Goal: Task Accomplishment & Management: Manage account settings

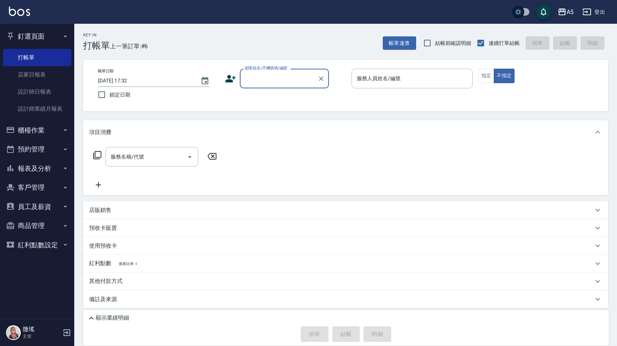
scroll to position [3, 0]
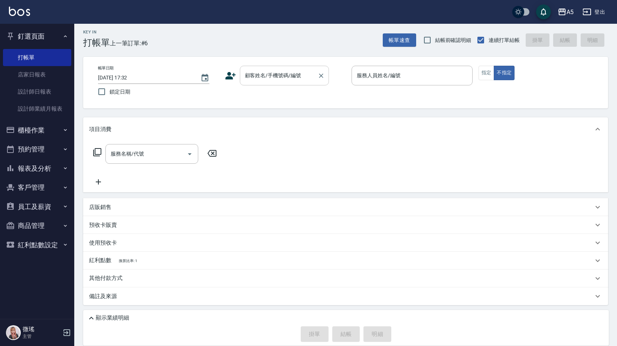
drag, startPoint x: 82, startPoint y: 55, endPoint x: 243, endPoint y: 66, distance: 161.3
click at [243, 66] on div "Key In 打帳單 上一筆訂單:#6 帳單速查 結帳前確認明細 連續打單結帳 掛單 結帳 明細 帳單日期 2025/08/19 17:32 鎖定日期 顧客姓…" at bounding box center [345, 183] width 542 height 325
click at [317, 87] on div "帳單日期 2025/08/19 17:32 鎖定日期 顧客姓名/手機號碼/編號 顧客姓名/手機號碼/編號 服務人員姓名/編號 服務人員姓名/編號 指定 不指定" at bounding box center [345, 83] width 507 height 34
click at [304, 75] on input "顧客姓名/手機號碼/編號" at bounding box center [278, 75] width 71 height 13
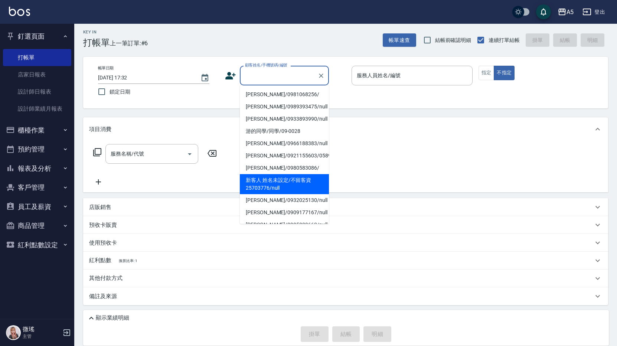
click at [285, 187] on li "新客人 姓名未設定/不留客資25703776/null" at bounding box center [284, 184] width 89 height 20
type input "新客人 姓名未設定/不留客資25703776/null"
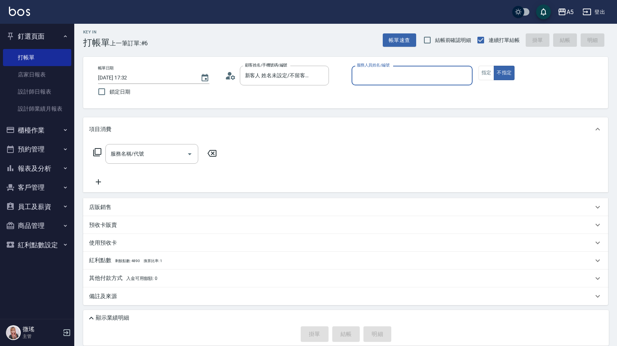
click at [403, 68] on div "服務人員姓名/編號" at bounding box center [411, 76] width 121 height 20
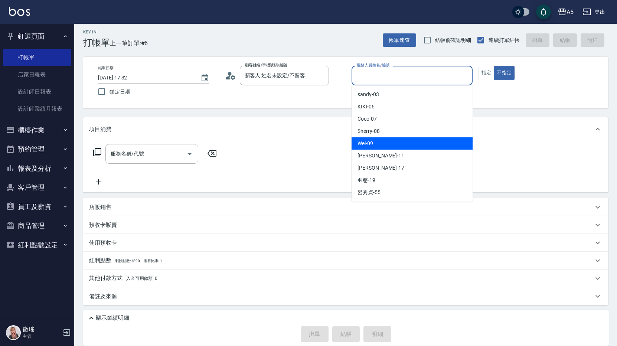
click at [372, 146] on span "Wei -09" at bounding box center [365, 143] width 16 height 8
type input "Wei-09"
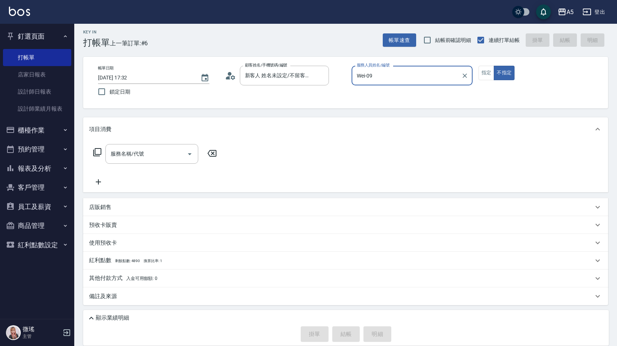
click at [136, 160] on input "服務名稱/代號" at bounding box center [146, 153] width 75 height 13
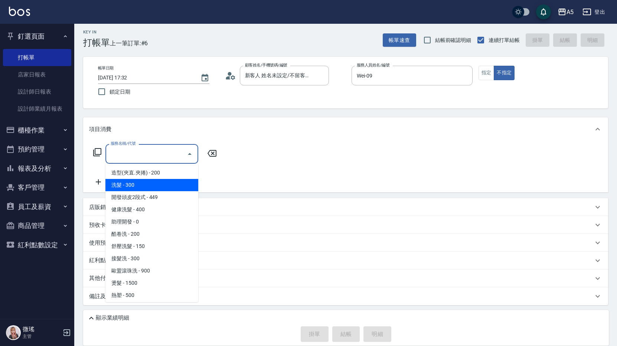
click at [129, 186] on span "洗髮 - 300" at bounding box center [151, 185] width 93 height 12
type input "洗髮(201)"
type input "30"
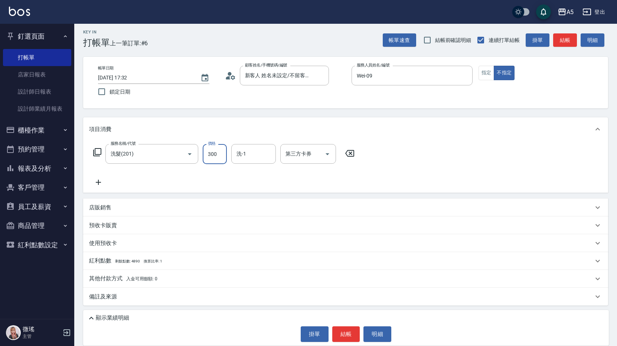
click at [215, 157] on input "300" at bounding box center [215, 154] width 24 height 20
type input "3"
type input "0"
type input "320"
type input "30"
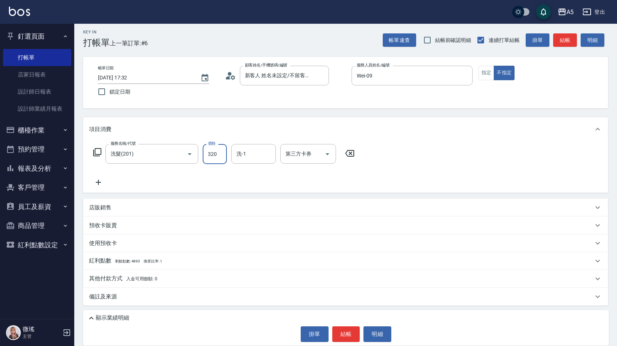
type input "320"
click at [401, 152] on div "服務名稱/代號 洗髮(201) 服務名稱/代號 價格 320 價格 洗-1 洗-1 第三方卡券 第三方卡券" at bounding box center [345, 167] width 525 height 52
click at [348, 329] on button "結帳" at bounding box center [346, 334] width 28 height 16
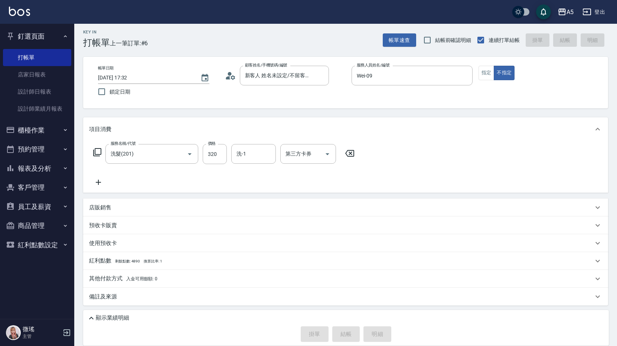
type input "2025/08/19 19:13"
type input "0"
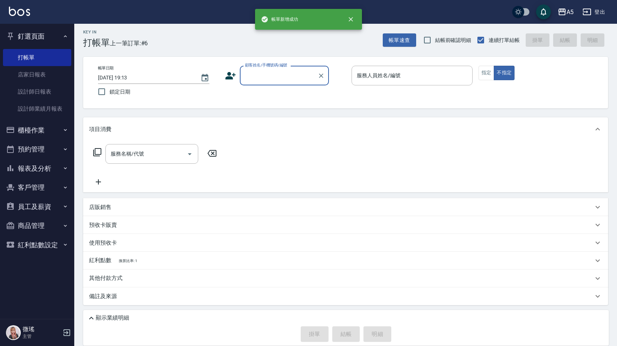
scroll to position [0, 0]
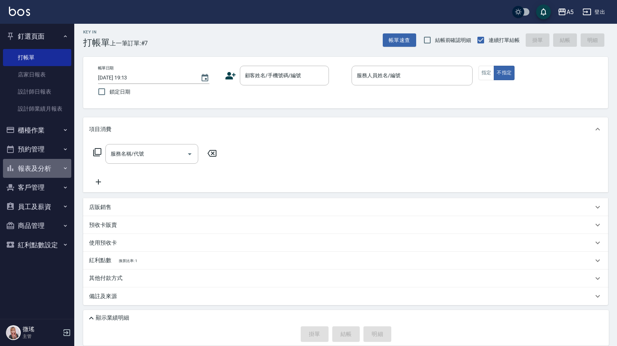
click at [40, 165] on button "報表及分析" at bounding box center [37, 168] width 68 height 19
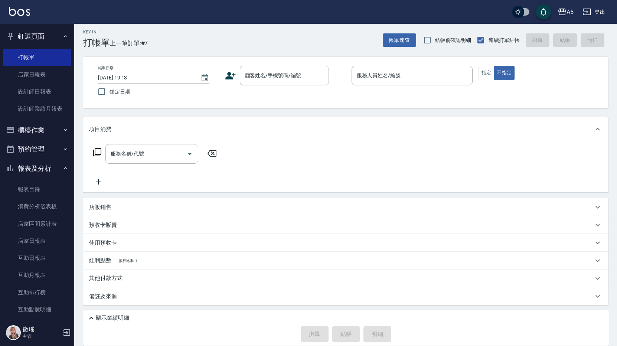
click at [40, 131] on button "櫃檯作業" at bounding box center [37, 130] width 68 height 19
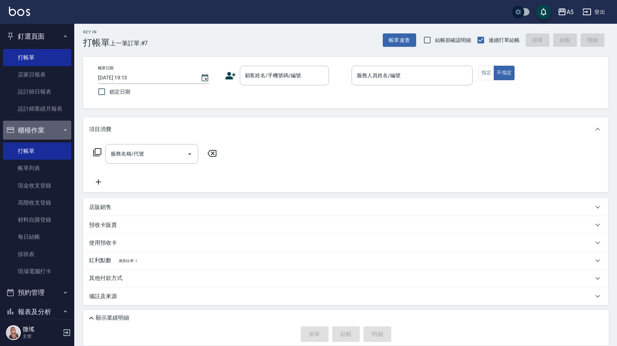
click at [49, 131] on button "櫃檯作業" at bounding box center [37, 130] width 68 height 19
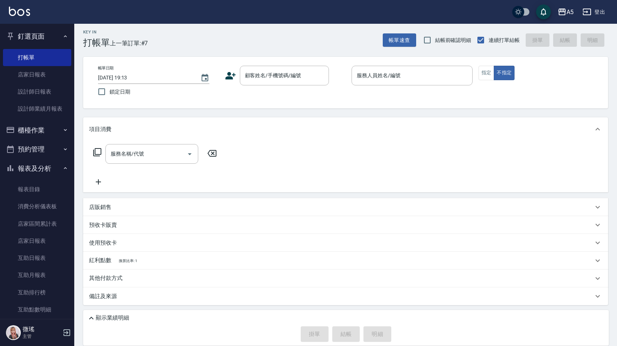
click at [49, 131] on button "櫃檯作業" at bounding box center [37, 130] width 68 height 19
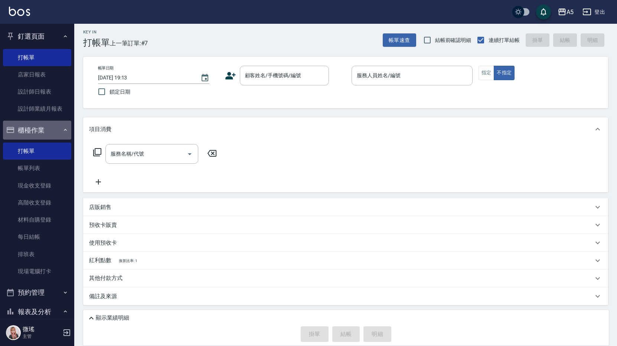
click at [49, 131] on button "櫃檯作業" at bounding box center [37, 130] width 68 height 19
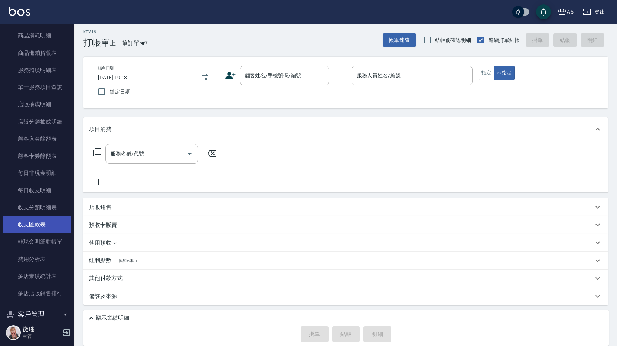
scroll to position [516, 0]
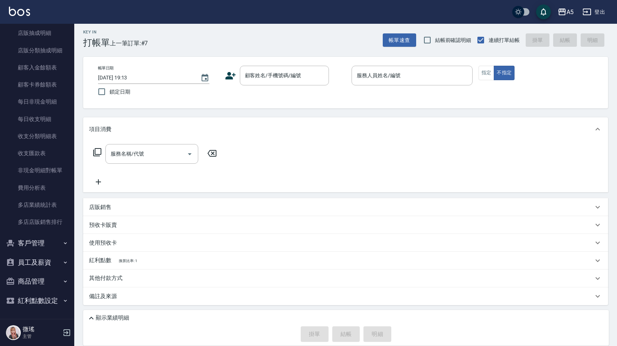
click at [42, 249] on button "客戶管理" at bounding box center [37, 242] width 68 height 19
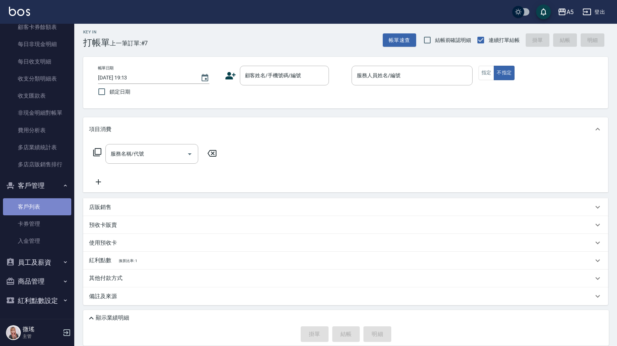
click at [44, 210] on link "客戶列表" at bounding box center [37, 206] width 68 height 17
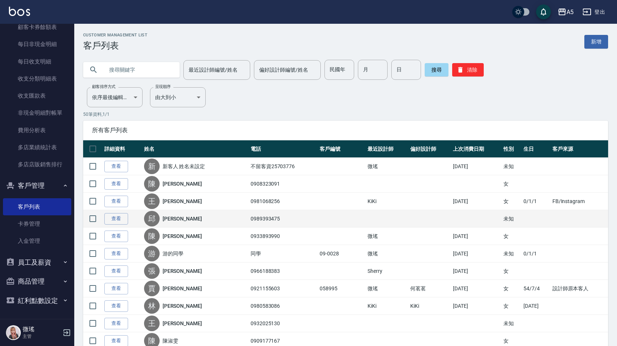
scroll to position [74, 0]
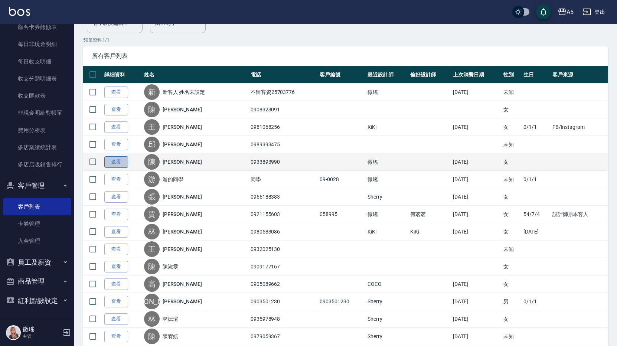
click at [124, 164] on link "查看" at bounding box center [116, 162] width 24 height 12
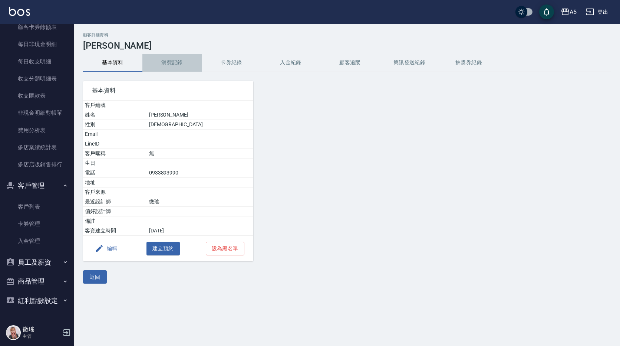
click at [168, 59] on button "消費記錄" at bounding box center [171, 63] width 59 height 18
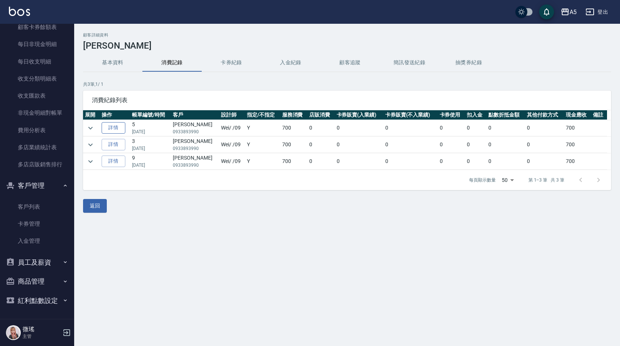
click at [110, 124] on link "詳情" at bounding box center [114, 128] width 24 height 12
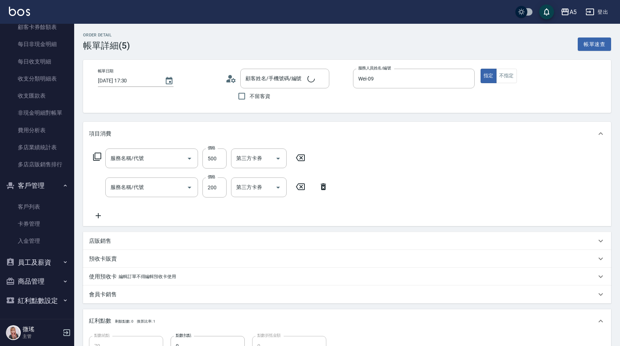
type input "2025/08/19 17:30"
type input "Wei-09"
type input "70"
type input "設計師原本客人"
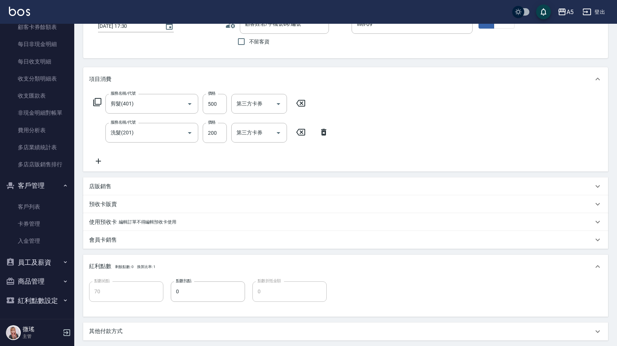
type input "陳家慧/0933893990/null"
type input "剪髮(401)"
type input "洗髮(201)"
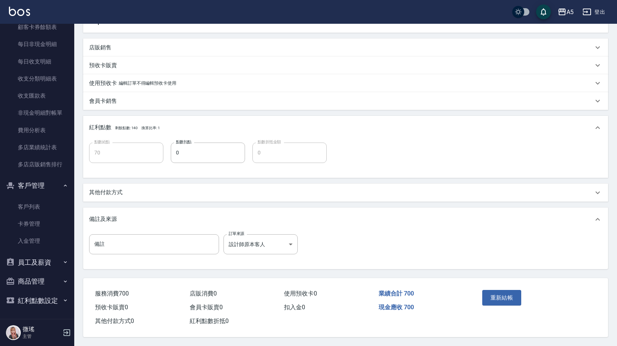
click at [104, 241] on input "備註" at bounding box center [154, 244] width 130 height 20
type input "女兒"
click at [496, 299] on button "重新結帳" at bounding box center [501, 298] width 39 height 16
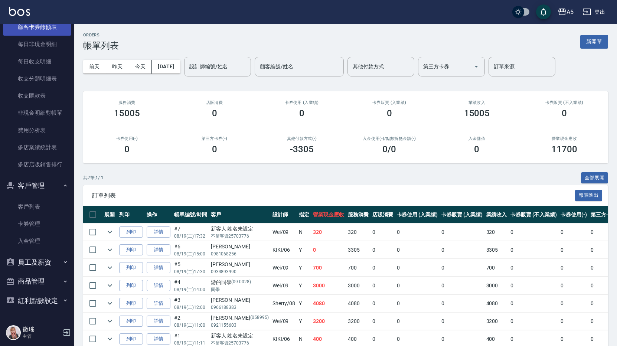
scroll to position [463, 0]
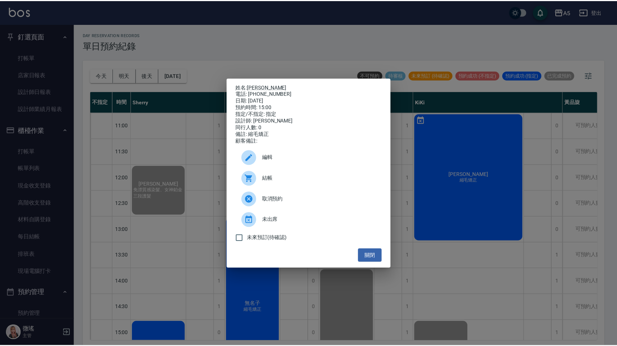
scroll to position [148, 0]
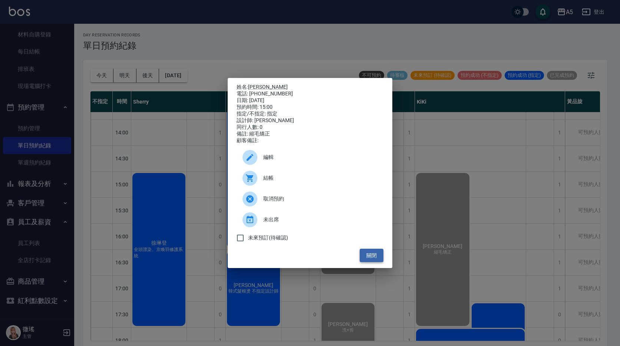
click at [374, 257] on button "關閉" at bounding box center [372, 256] width 24 height 14
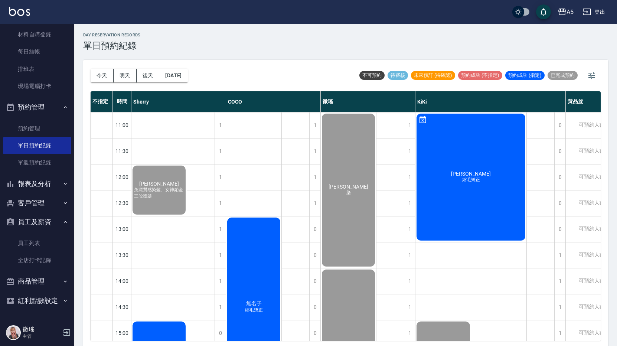
scroll to position [185, 0]
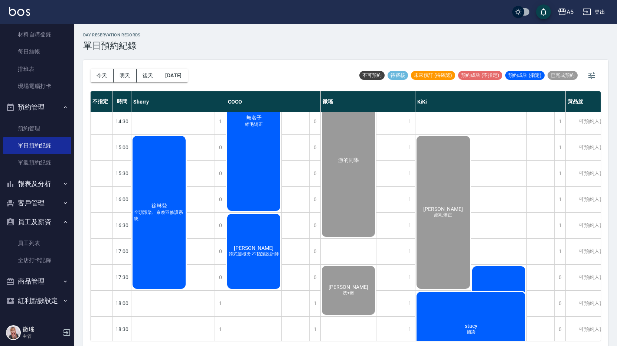
click at [177, 30] on div "[PERSON_NAME]頭漂染、京喚羽修護系統" at bounding box center [158, 4] width 55 height 51
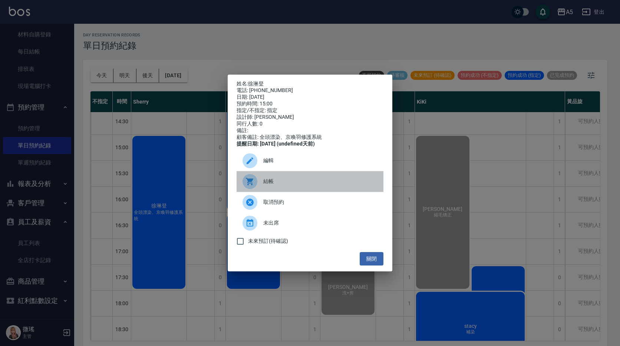
click at [252, 185] on icon at bounding box center [249, 181] width 7 height 7
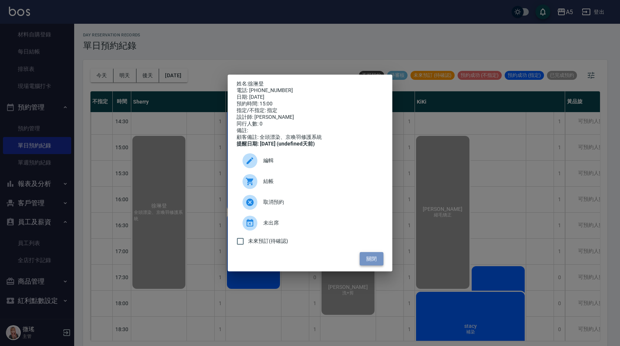
click at [367, 265] on button "關閉" at bounding box center [372, 259] width 24 height 14
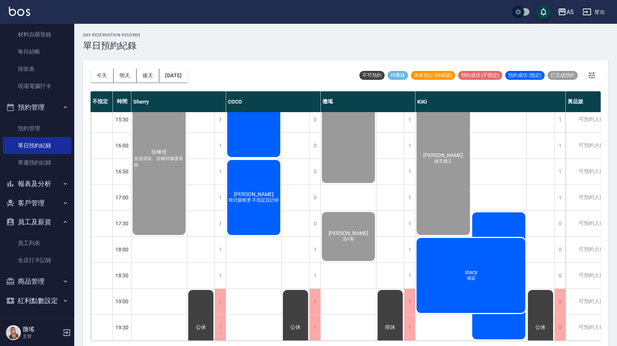
scroll to position [2, 0]
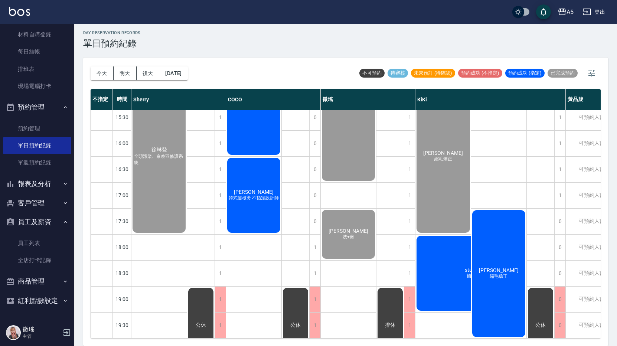
click at [499, 217] on div "黎媛玲 縮毛矯正" at bounding box center [499, 273] width 56 height 129
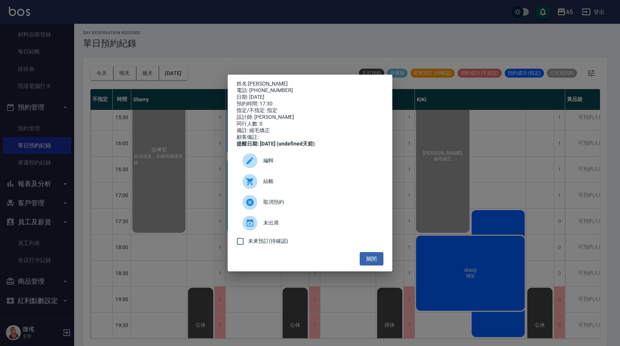
click at [265, 190] on div "結帳" at bounding box center [310, 181] width 147 height 21
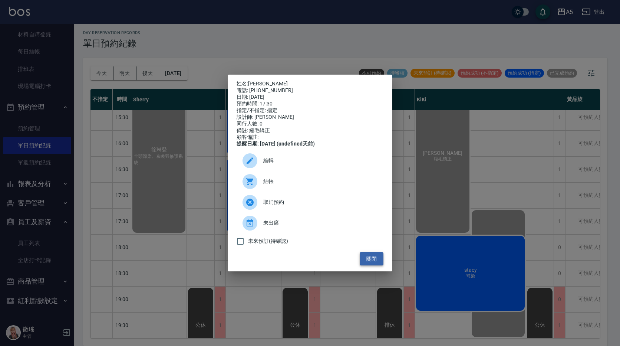
click at [368, 266] on button "關閉" at bounding box center [372, 259] width 24 height 14
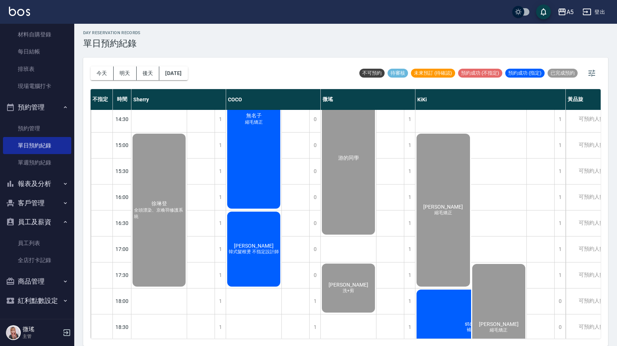
scroll to position [245, 0]
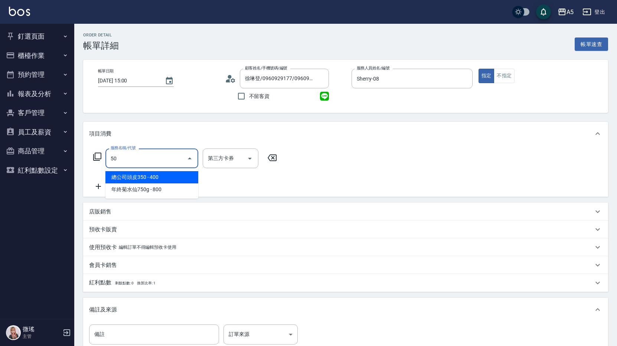
type input "501"
type input "100"
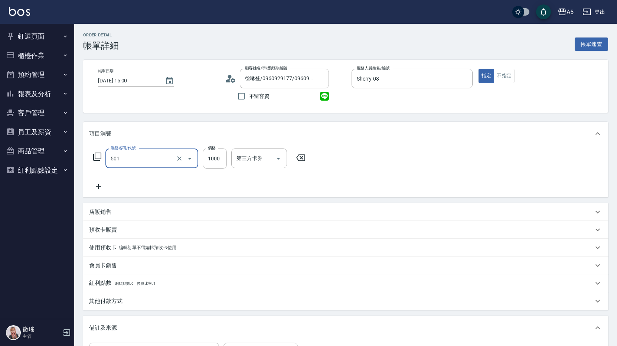
type input "染髮(501)"
type input "2"
type input "0"
type input "24"
type input "20"
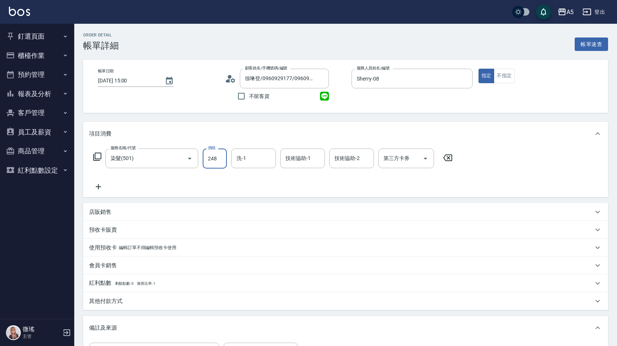
type input "2480"
type input "240"
type input "2480"
type input "sandy-03"
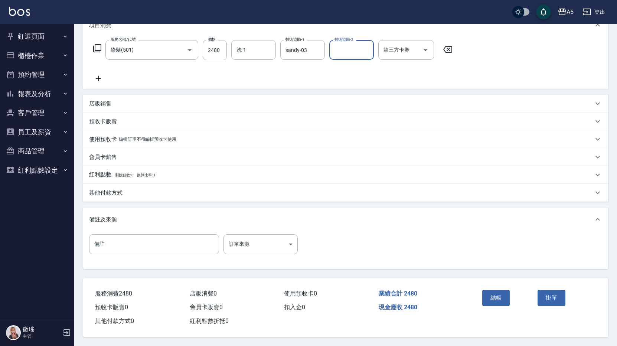
scroll to position [112, 0]
click at [496, 301] on button "結帳" at bounding box center [496, 298] width 28 height 16
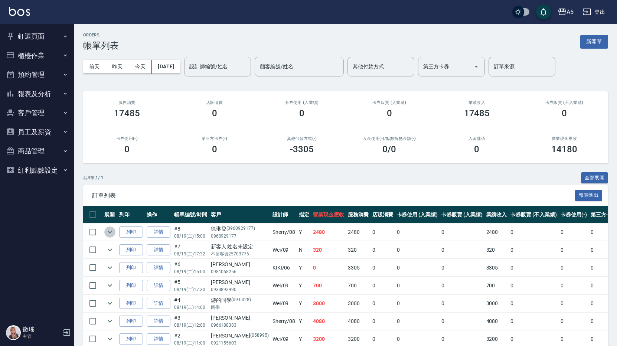
click at [114, 233] on icon "expand row" at bounding box center [109, 231] width 9 height 9
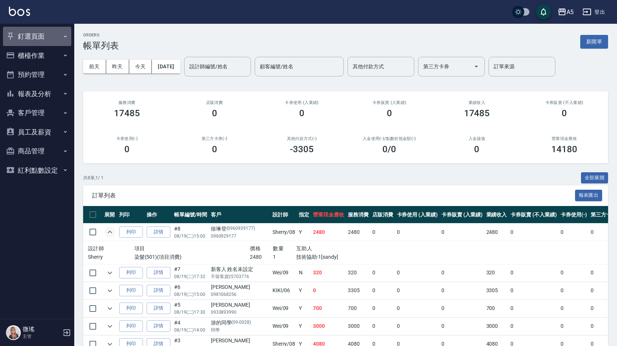
click at [38, 37] on button "釘選頁面" at bounding box center [37, 36] width 68 height 19
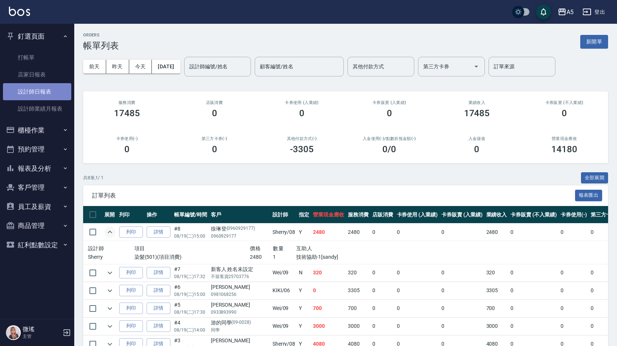
click at [49, 90] on link "設計師日報表" at bounding box center [37, 91] width 68 height 17
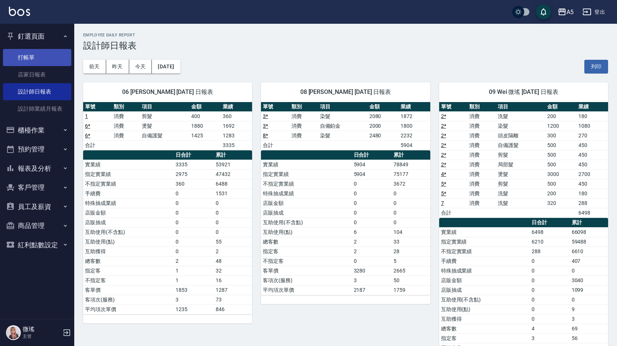
click at [53, 60] on link "打帳單" at bounding box center [37, 57] width 68 height 17
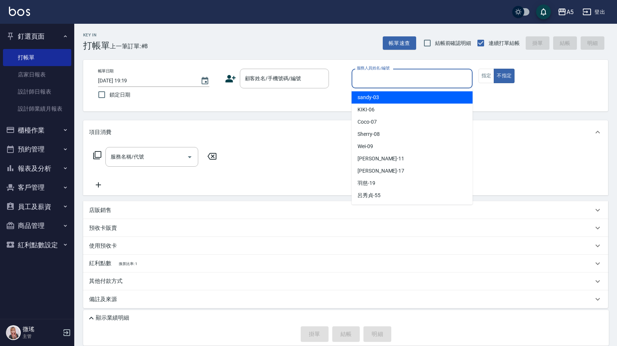
click at [403, 85] on input "服務人員姓名/編號" at bounding box center [412, 78] width 114 height 13
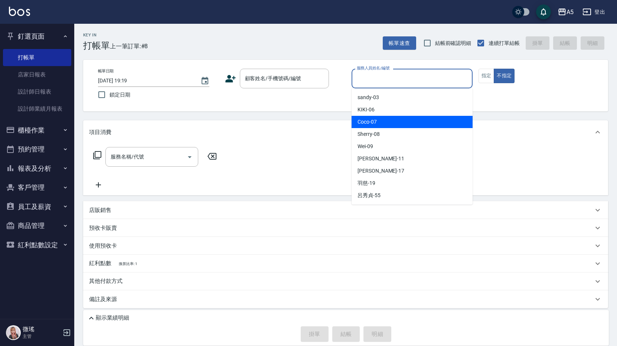
click at [388, 127] on div "Coco -07" at bounding box center [411, 122] width 121 height 12
type input "Coco-07"
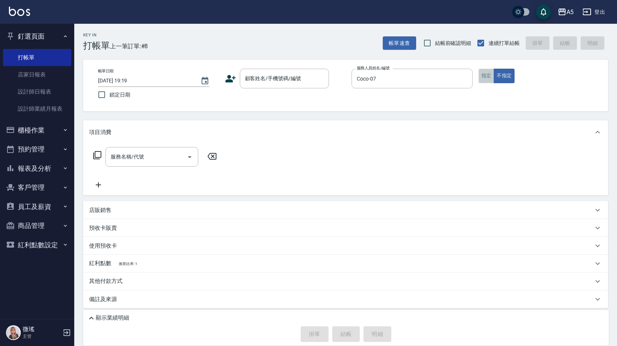
click at [488, 70] on button "指定" at bounding box center [486, 76] width 16 height 14
click at [291, 86] on div "顧客姓名/手機號碼/編號" at bounding box center [284, 79] width 89 height 20
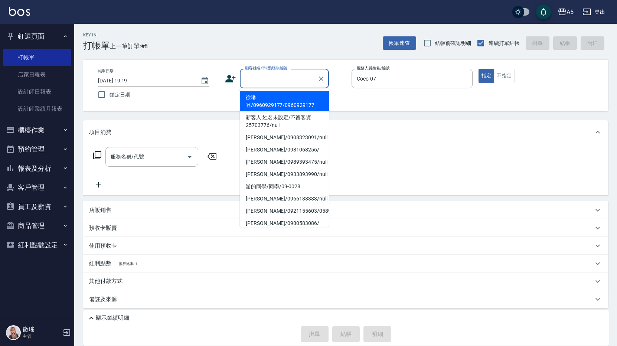
click at [256, 75] on input "顧客姓名/手機號碼/編號" at bounding box center [278, 78] width 71 height 13
click at [283, 77] on input "顧客姓名/手機號碼/編號" at bounding box center [278, 78] width 71 height 13
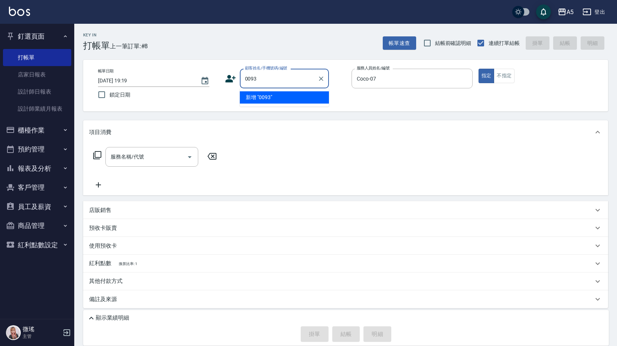
type input "00933"
click at [321, 79] on icon "Clear" at bounding box center [321, 78] width 4 height 4
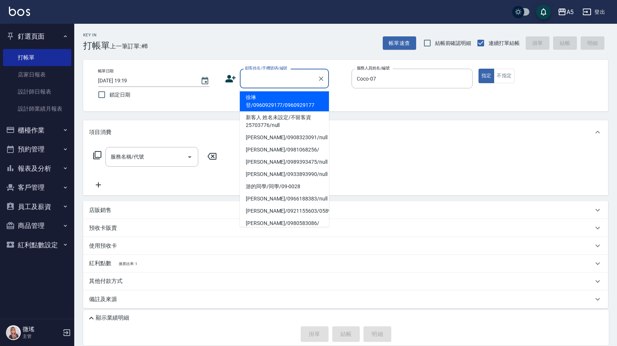
click at [267, 77] on input "顧客姓名/手機號碼/編號" at bounding box center [278, 78] width 71 height 13
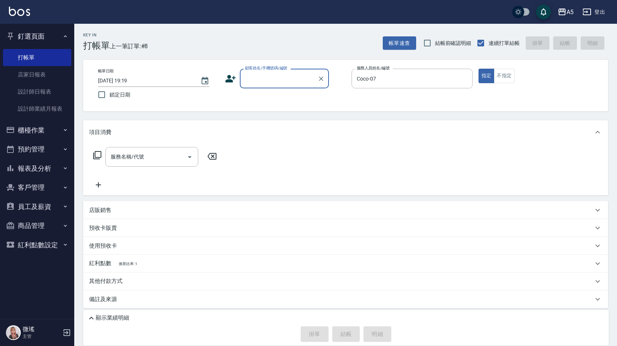
click at [267, 78] on input "顧客姓名/手機號碼/編號" at bounding box center [278, 78] width 71 height 13
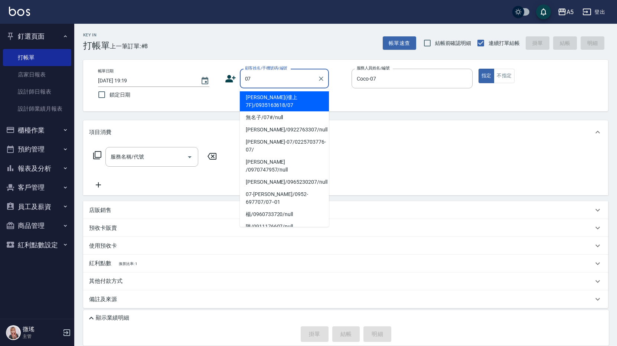
type input "07"
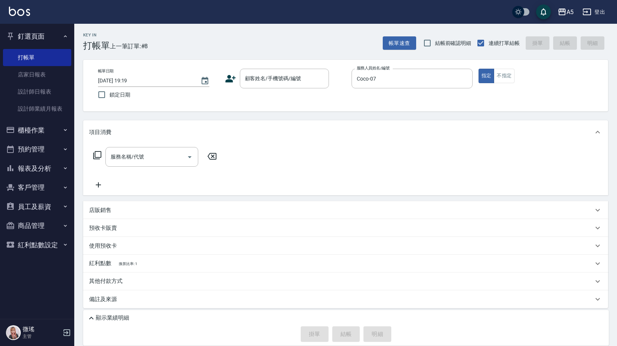
click at [98, 154] on icon at bounding box center [97, 155] width 9 height 9
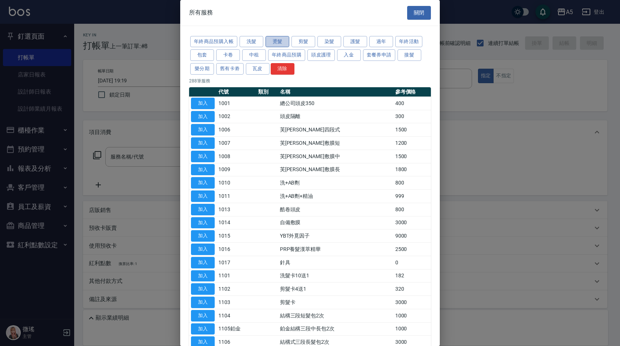
click at [289, 43] on button "燙髮" at bounding box center [278, 42] width 24 height 12
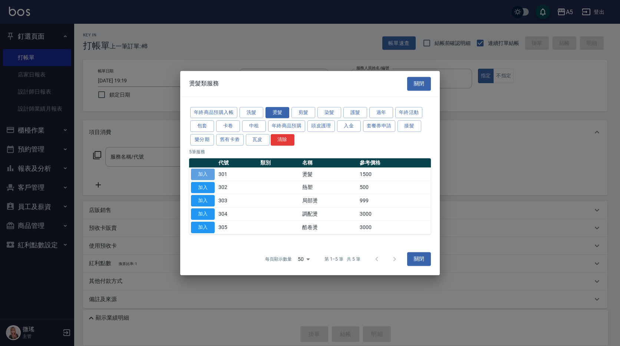
click at [204, 173] on button "加入" at bounding box center [203, 174] width 24 height 12
type input "燙髮(301)"
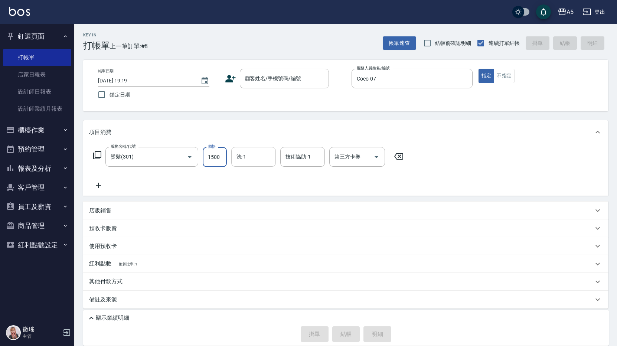
drag, startPoint x: 220, startPoint y: 160, endPoint x: 250, endPoint y: 153, distance: 31.5
click at [220, 160] on input "1500" at bounding box center [215, 157] width 24 height 20
type input "0"
type input "11"
type input "10"
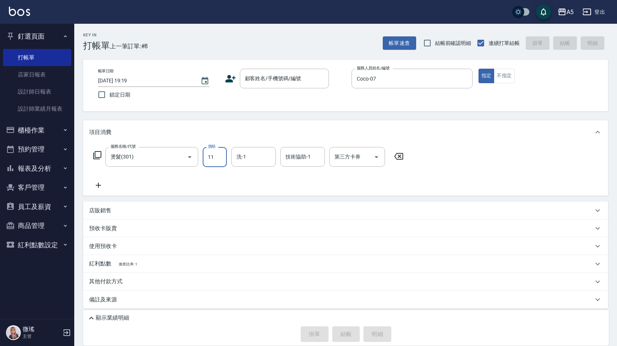
type input "118"
type input "0"
type input "18"
type input "10"
type input "1880"
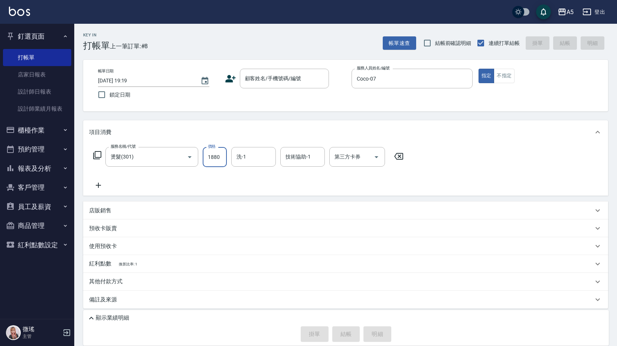
type input "180"
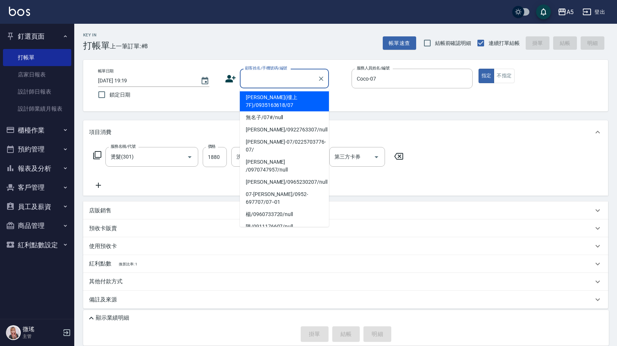
click at [270, 87] on div "顧客姓名/手機號碼/編號" at bounding box center [284, 79] width 89 height 20
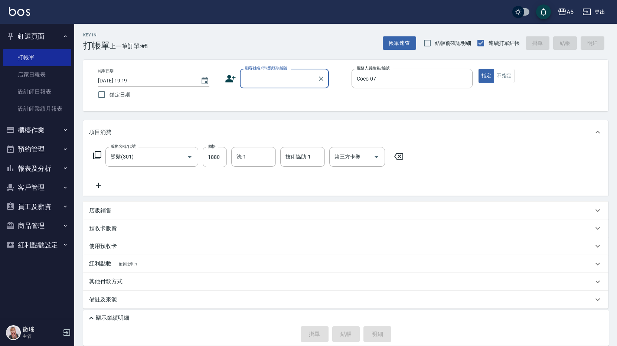
click at [271, 81] on input "顧客姓名/手機號碼/編號" at bounding box center [278, 78] width 71 height 13
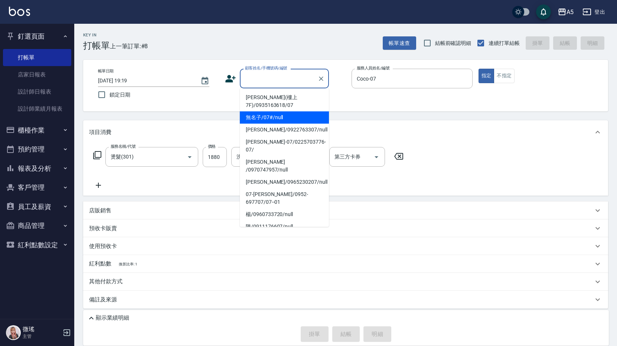
click at [280, 120] on li "無名子/07#/null" at bounding box center [284, 117] width 89 height 12
type input "無名子/07#/null"
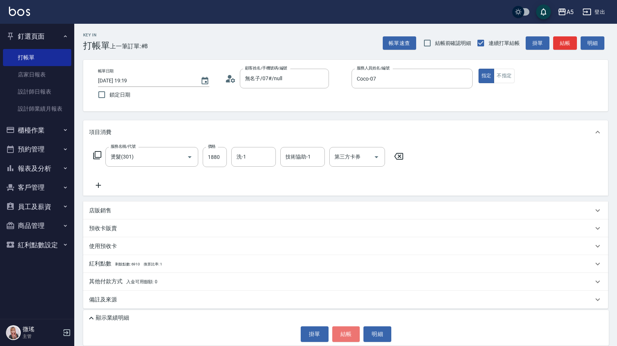
click at [352, 333] on button "結帳" at bounding box center [346, 334] width 28 height 16
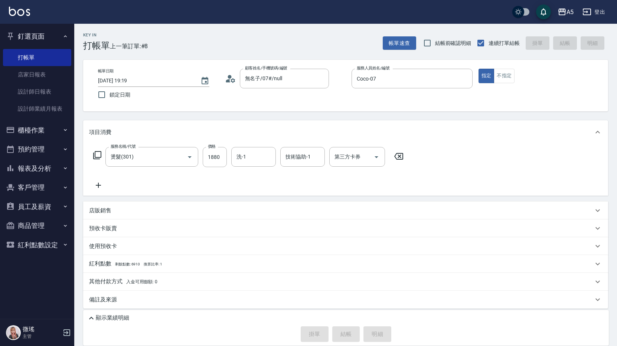
type input "2025/08/19 19:20"
type input "0"
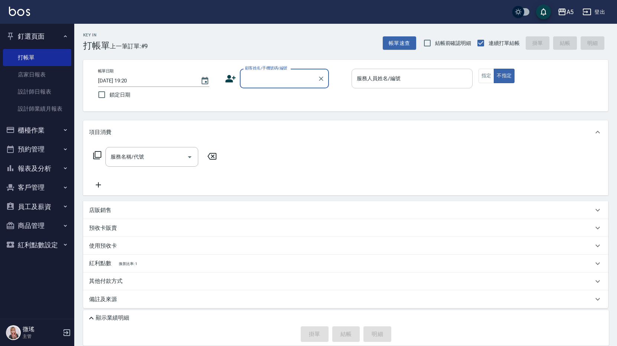
click at [401, 75] on input "服務人員姓名/編號" at bounding box center [412, 78] width 114 height 13
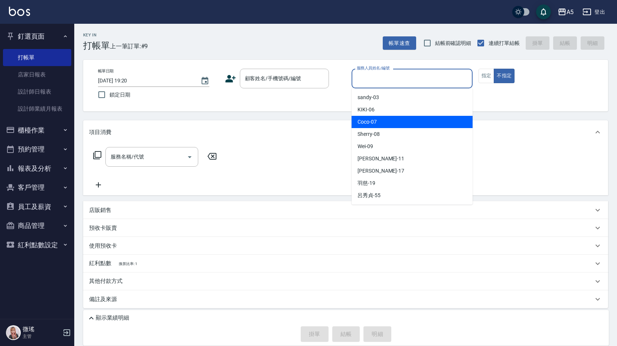
click at [400, 118] on div "Coco -07" at bounding box center [411, 122] width 121 height 12
type input "Coco-07"
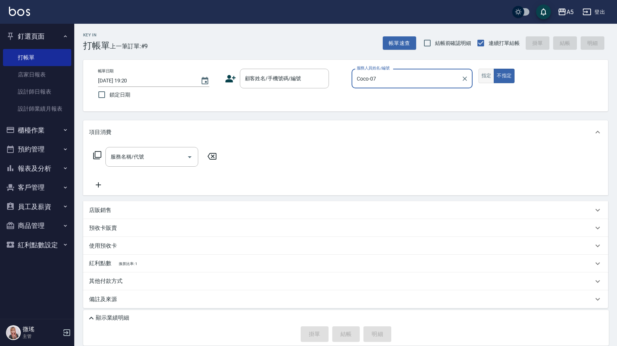
click at [489, 76] on button "指定" at bounding box center [486, 76] width 16 height 14
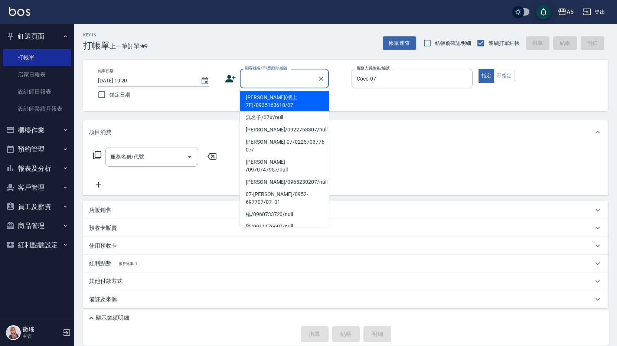
click at [257, 76] on input "顧客姓名/手機號碼/編號" at bounding box center [278, 78] width 71 height 13
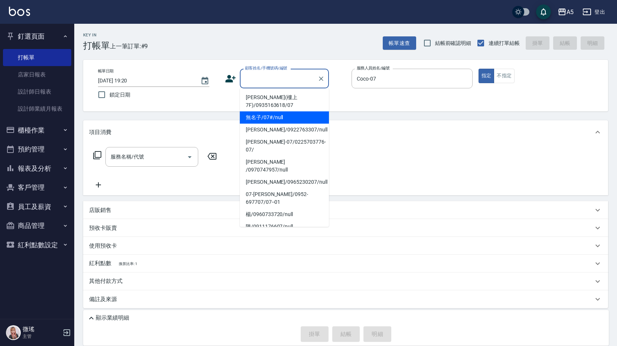
click at [270, 118] on li "無名子/07#/null" at bounding box center [284, 117] width 89 height 12
type input "無名子/07#/null"
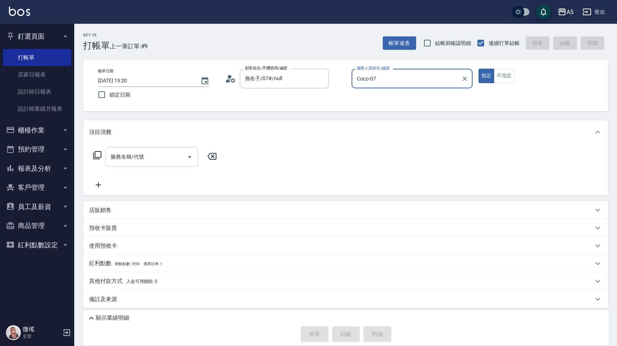
click at [142, 154] on div "服務名稱/代號 服務名稱/代號" at bounding box center [151, 157] width 93 height 20
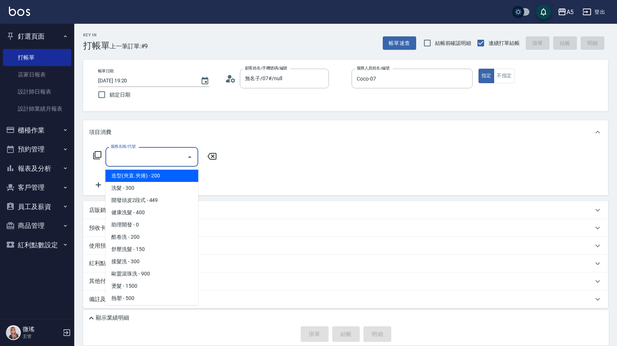
click at [98, 153] on icon at bounding box center [97, 155] width 9 height 9
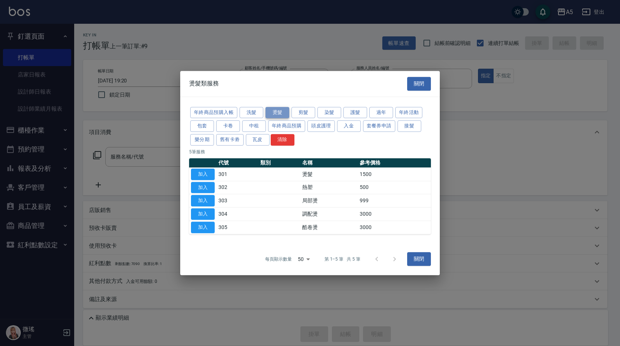
click at [280, 114] on button "燙髮" at bounding box center [278, 113] width 24 height 12
click at [208, 175] on button "加入" at bounding box center [203, 174] width 24 height 12
type input "燙髮(301)"
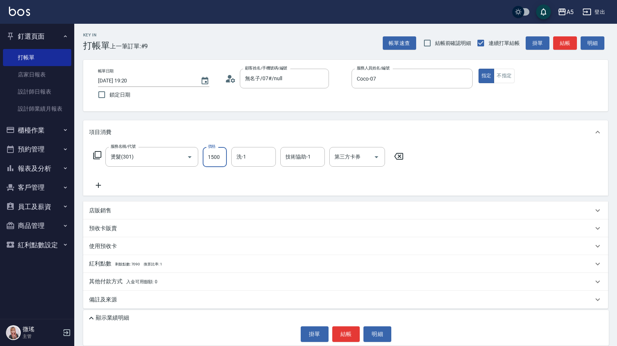
click at [223, 161] on input "1500" at bounding box center [215, 157] width 24 height 20
type input "0"
type input "22"
type input "20"
type input "228"
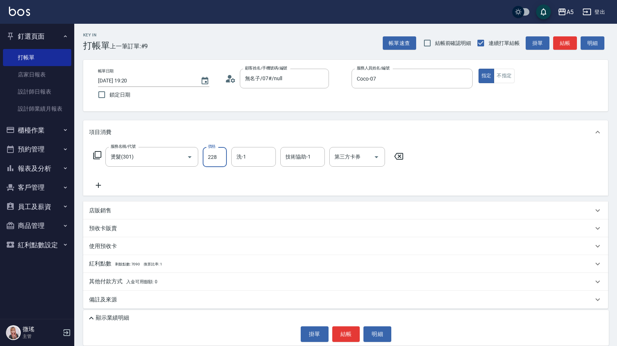
type input "0"
type input "280"
drag, startPoint x: 209, startPoint y: 155, endPoint x: 235, endPoint y: 160, distance: 26.0
click at [211, 155] on input "280" at bounding box center [215, 157] width 24 height 20
drag, startPoint x: 210, startPoint y: 158, endPoint x: 232, endPoint y: 156, distance: 22.7
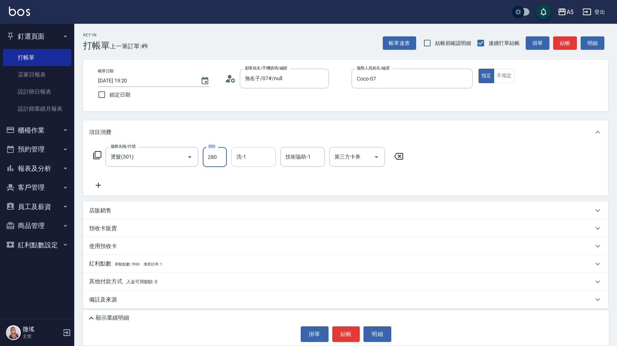
click at [216, 156] on input "280" at bounding box center [215, 157] width 24 height 20
type input "0"
type input "11"
type input "10"
type input "118"
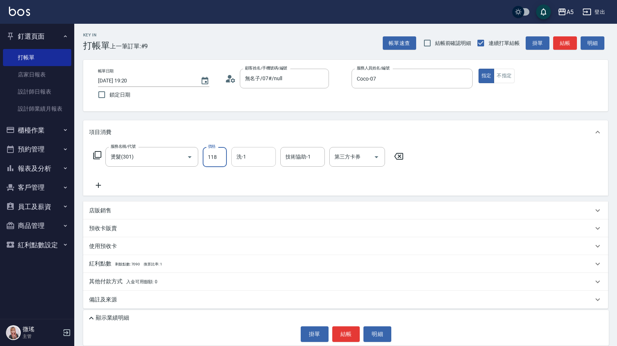
type input "0"
type input "18"
type input "10"
type input "1800"
type input "180"
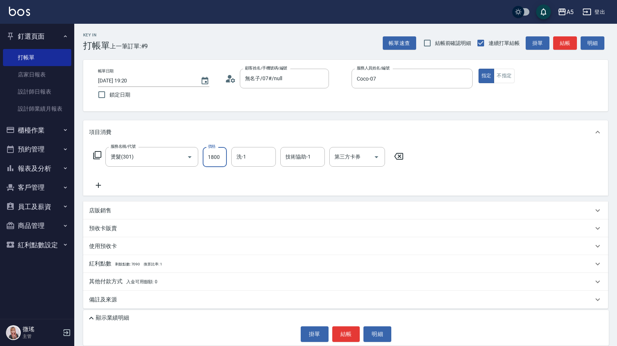
type input "1800"
click at [98, 157] on icon at bounding box center [97, 155] width 9 height 9
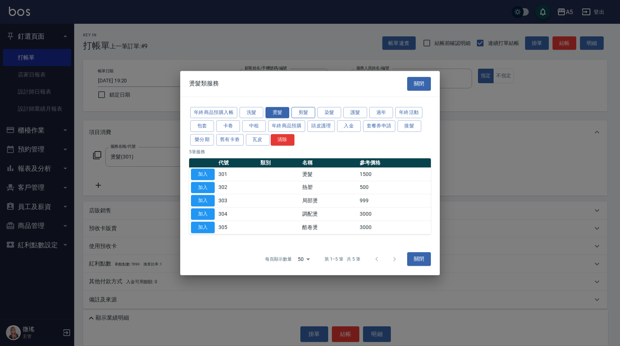
click at [309, 114] on button "剪髮" at bounding box center [304, 113] width 24 height 12
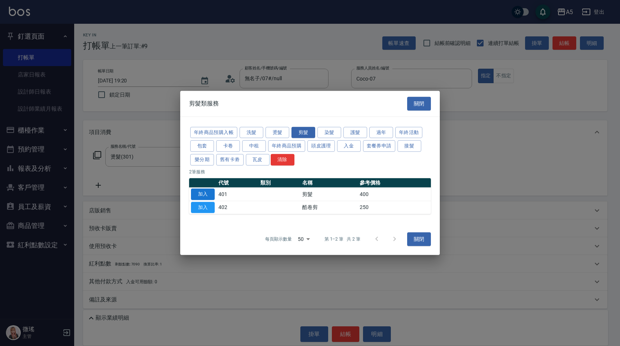
click at [211, 194] on button "加入" at bounding box center [203, 194] width 24 height 12
type input "220"
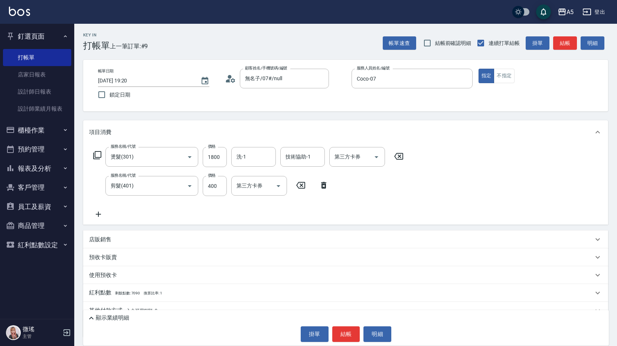
scroll to position [32, 0]
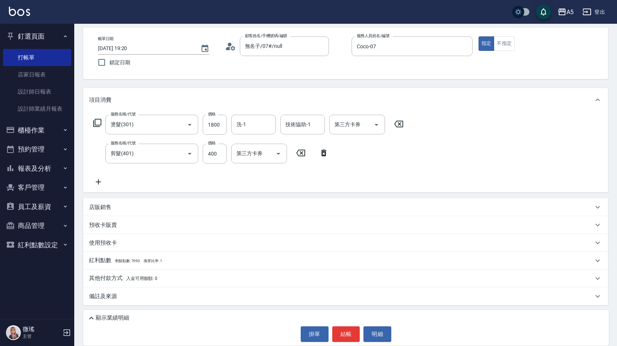
click at [110, 274] on p "其他付款方式 入金可用餘額: 0" at bounding box center [123, 278] width 68 height 8
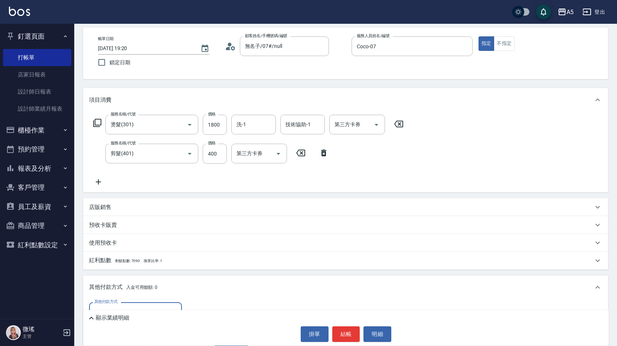
scroll to position [120, 0]
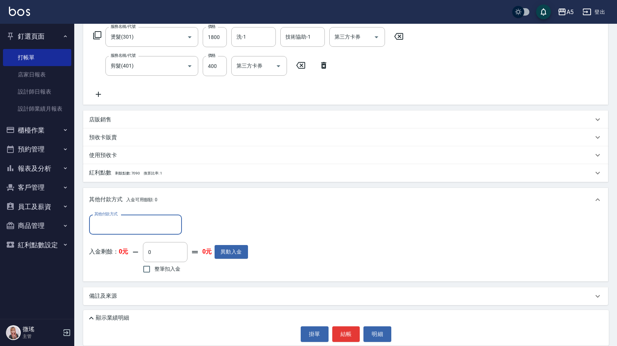
click at [135, 223] on input "其他付款方式" at bounding box center [135, 224] width 86 height 13
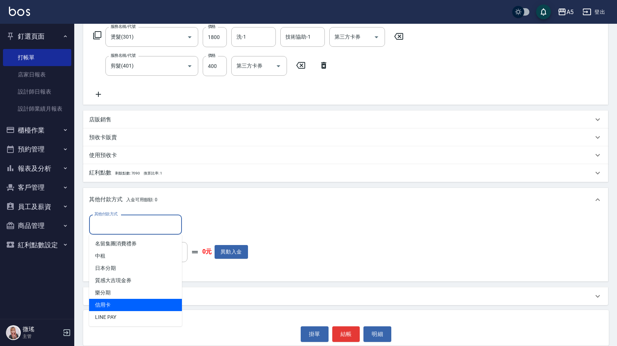
click at [127, 302] on span "信用卡" at bounding box center [135, 305] width 93 height 12
type input "信用卡"
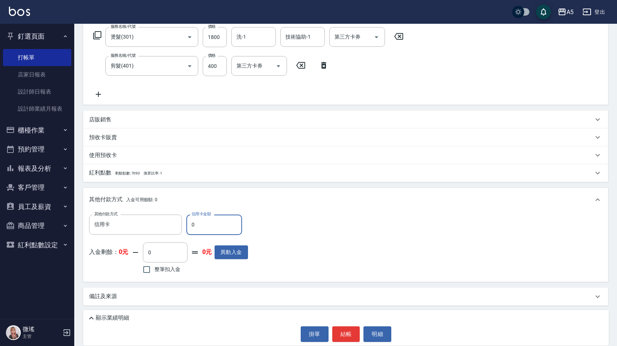
click at [206, 229] on input "0" at bounding box center [214, 224] width 56 height 20
type input "22"
type input "190"
type input "222"
type input "210"
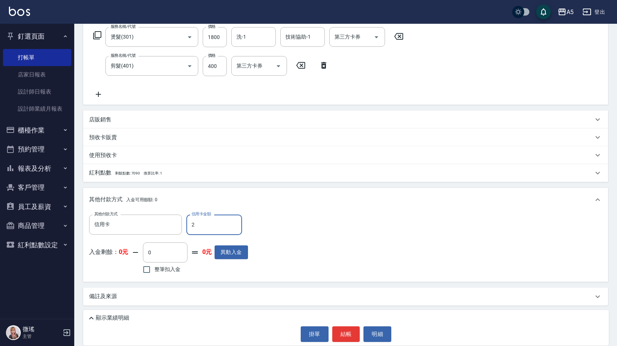
type input "22"
type input "190"
type input "220"
type input "0"
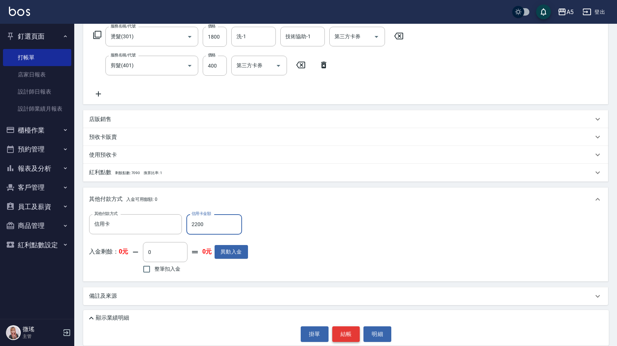
type input "2200"
click at [347, 332] on button "結帳" at bounding box center [346, 334] width 28 height 16
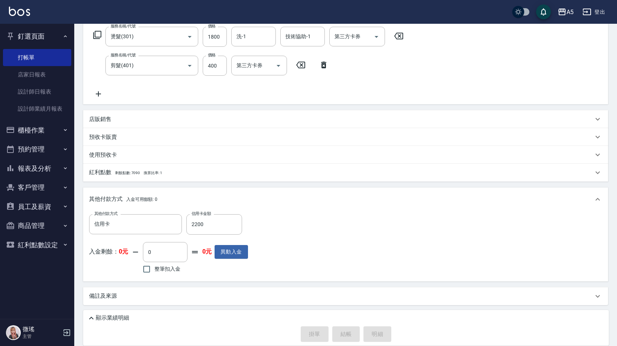
type input "2025/08/19 19:22"
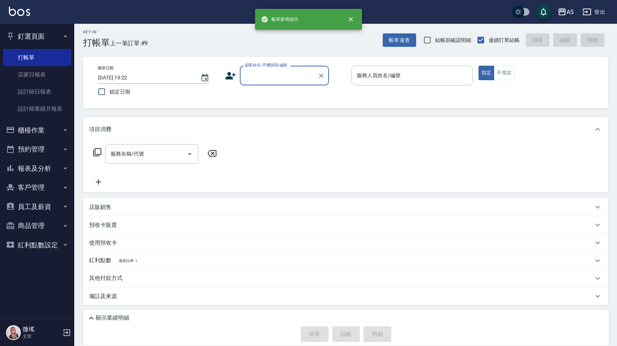
scroll to position [0, 0]
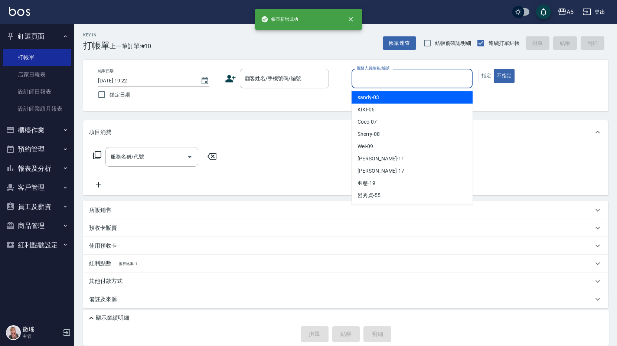
click at [401, 76] on input "服務人員姓名/編號" at bounding box center [412, 78] width 114 height 13
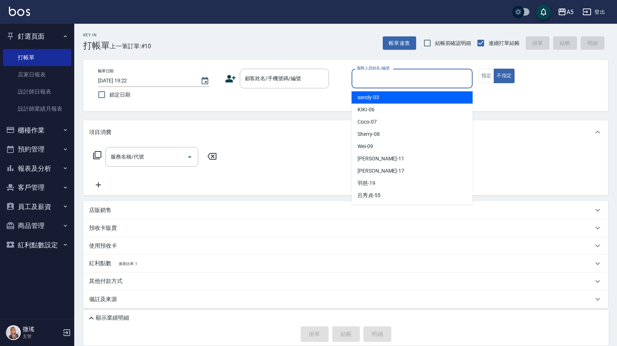
click at [26, 164] on button "報表及分析" at bounding box center [37, 168] width 68 height 19
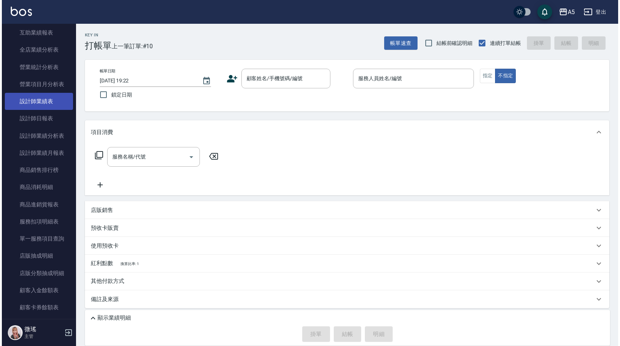
scroll to position [183, 0]
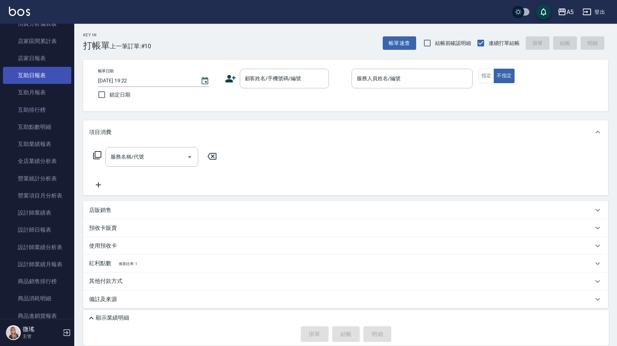
click at [46, 75] on link "互助日報表" at bounding box center [37, 75] width 68 height 17
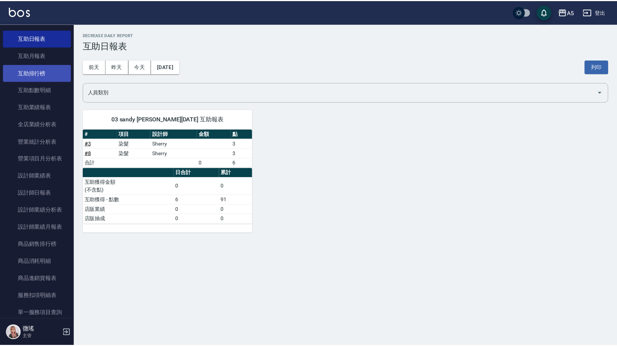
scroll to position [145, 0]
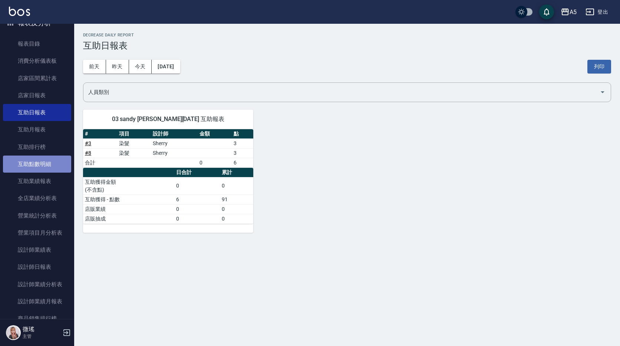
click at [47, 167] on link "互助點數明細" at bounding box center [37, 163] width 68 height 17
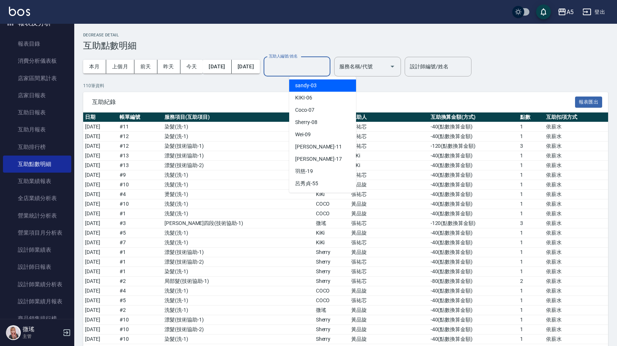
click at [311, 68] on input "互助人編號/姓名" at bounding box center [297, 66] width 60 height 13
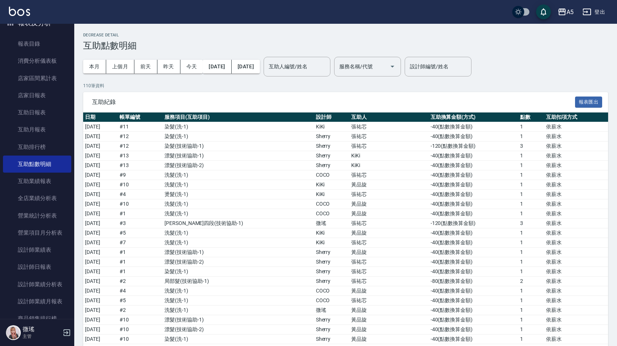
click at [221, 93] on div "互助紀錄 報表匯出" at bounding box center [345, 102] width 525 height 20
click at [196, 69] on button "今天" at bounding box center [191, 67] width 23 height 14
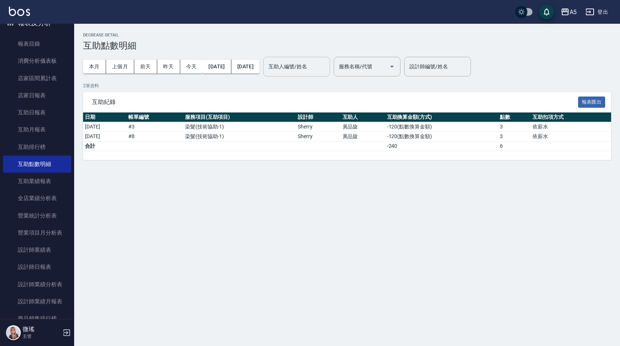
click at [314, 68] on input "互助人編號/姓名" at bounding box center [297, 66] width 60 height 13
click at [98, 65] on button "本月" at bounding box center [94, 67] width 23 height 14
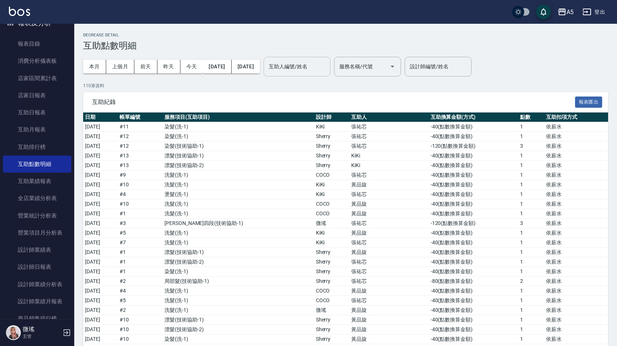
click at [315, 68] on input "互助人編號/姓名" at bounding box center [297, 66] width 60 height 13
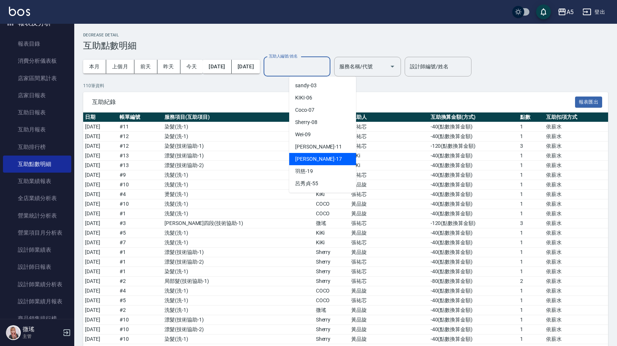
click at [309, 161] on span "李靚 -17" at bounding box center [318, 159] width 47 height 8
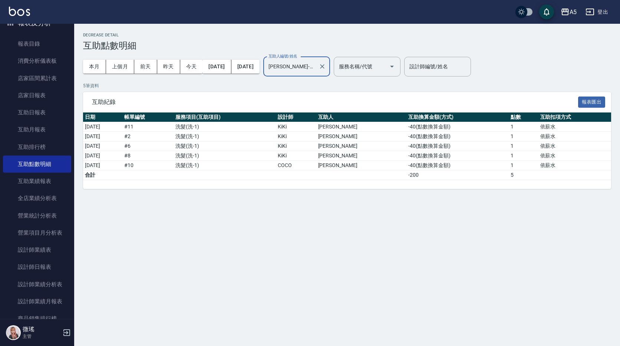
click at [316, 68] on input "李靚-17" at bounding box center [291, 66] width 49 height 13
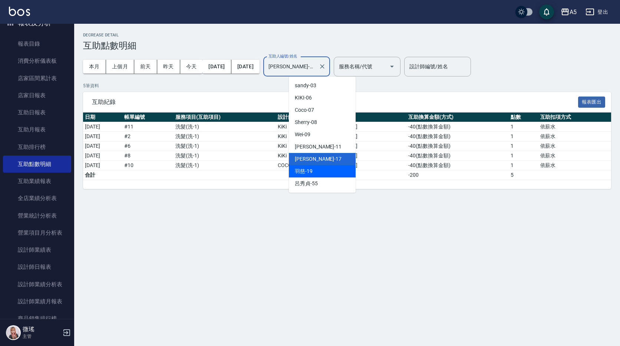
click at [318, 174] on div "羽慈 -19" at bounding box center [322, 171] width 67 height 12
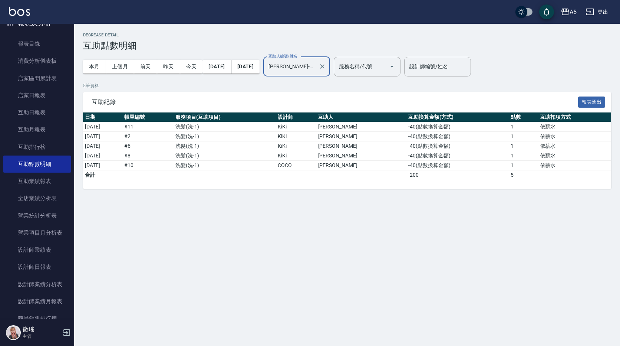
type input "羽慈-19"
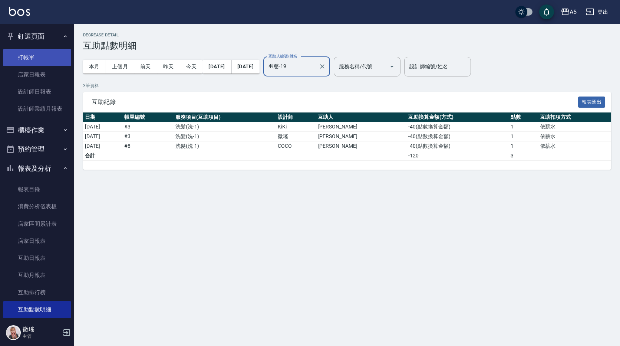
click at [48, 56] on link "打帳單" at bounding box center [37, 57] width 68 height 17
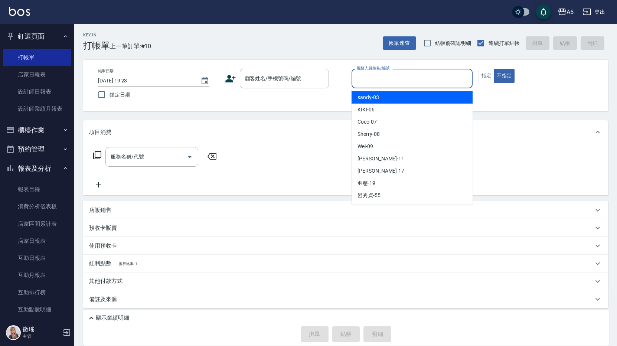
click at [397, 83] on input "服務人員姓名/編號" at bounding box center [412, 78] width 114 height 13
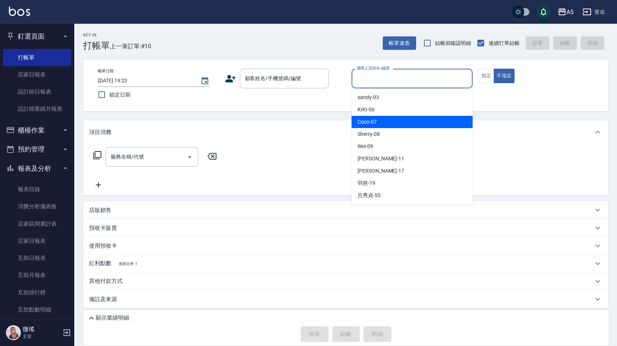
click at [391, 121] on div "Coco -07" at bounding box center [411, 122] width 121 height 12
type input "Coco-07"
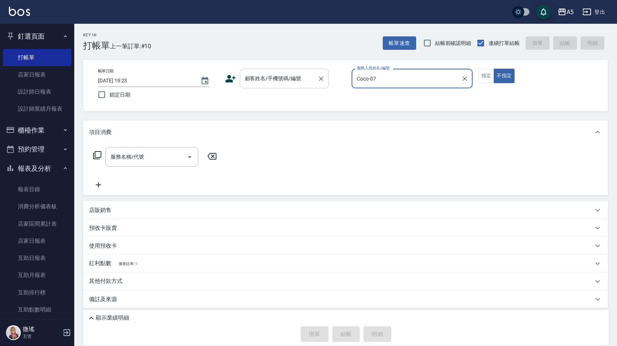
click at [296, 79] on input "顧客姓名/手機號碼/編號" at bounding box center [278, 78] width 71 height 13
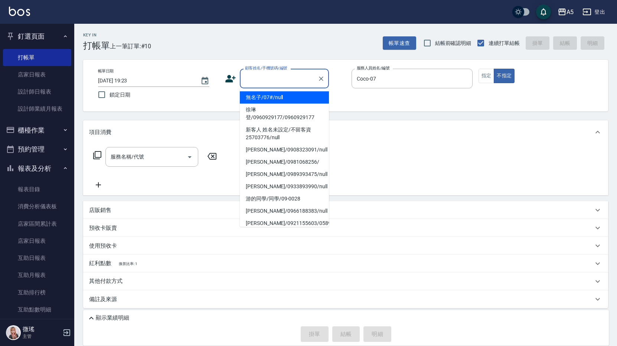
click at [267, 100] on li "無名子/07#/null" at bounding box center [284, 97] width 89 height 12
type input "無名子/07#/null"
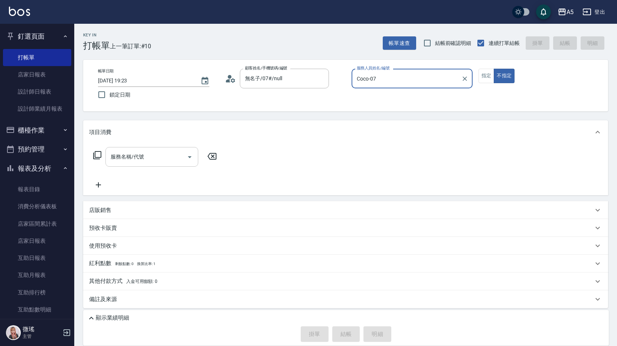
click at [140, 152] on input "服務名稱/代號" at bounding box center [146, 156] width 75 height 13
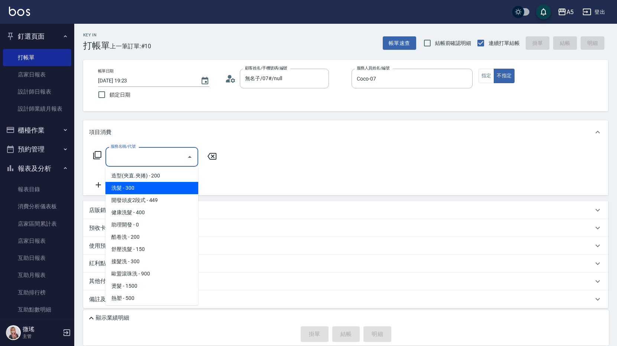
drag, startPoint x: 131, startPoint y: 191, endPoint x: 160, endPoint y: 176, distance: 32.4
click at [131, 190] on span "洗髮 - 300" at bounding box center [151, 188] width 93 height 12
type input "洗髮(201)"
type input "30"
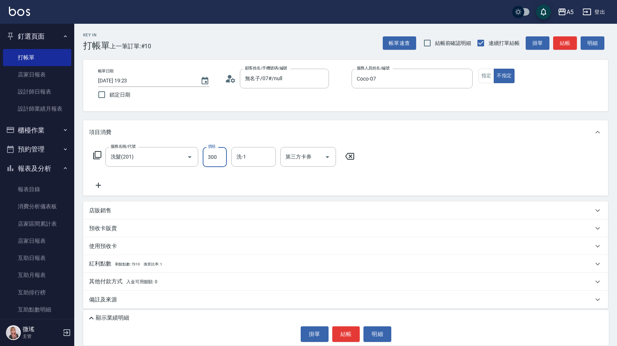
click at [204, 159] on input "300" at bounding box center [215, 157] width 24 height 20
click at [217, 158] on input "300" at bounding box center [215, 157] width 24 height 20
click at [221, 157] on input "300" at bounding box center [215, 157] width 24 height 20
click at [462, 151] on div "服務名稱/代號 洗髮(201) 服務名稱/代號 價格 300 價格 洗-1 洗-1 第三方卡券 第三方卡券" at bounding box center [345, 170] width 525 height 52
click at [216, 160] on input "300" at bounding box center [215, 157] width 24 height 20
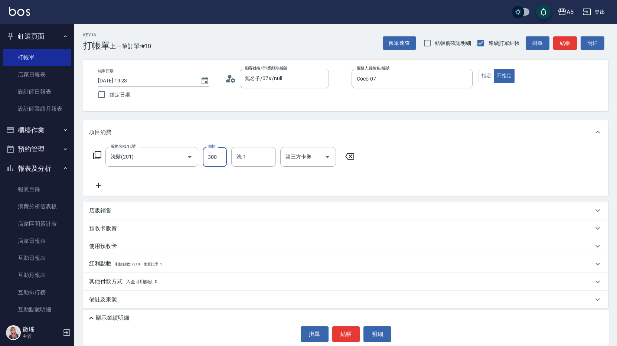
click at [219, 157] on input "300" at bounding box center [215, 157] width 24 height 20
click at [221, 157] on input "300" at bounding box center [215, 157] width 24 height 20
click at [354, 158] on icon at bounding box center [349, 156] width 9 height 7
type input "0"
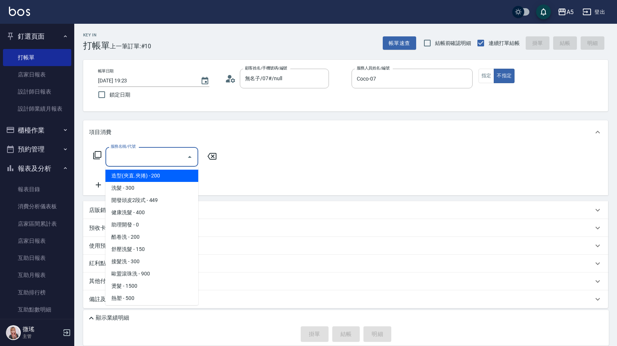
click at [142, 158] on input "服務名稱/代號" at bounding box center [146, 156] width 75 height 13
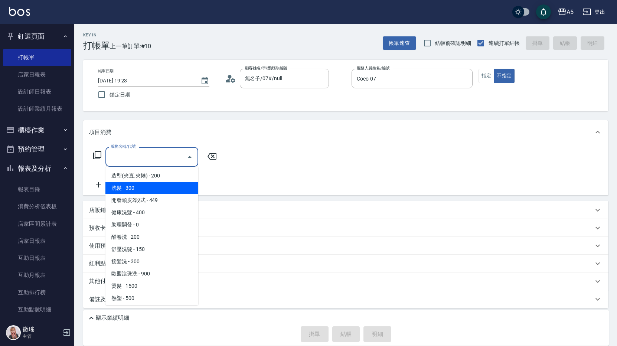
drag, startPoint x: 150, startPoint y: 183, endPoint x: 195, endPoint y: 172, distance: 46.1
click at [151, 183] on span "洗髮 - 300" at bounding box center [151, 188] width 93 height 12
type input "洗髮(201)"
type input "30"
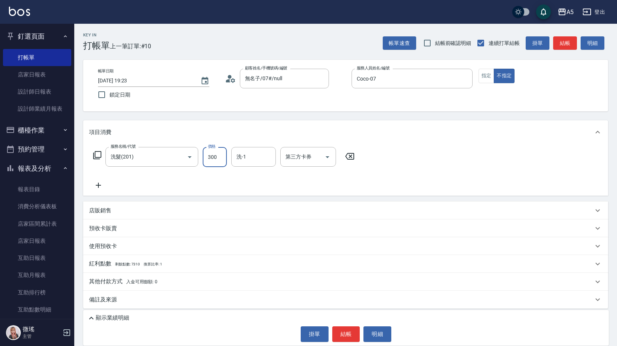
click at [209, 163] on input "300" at bounding box center [215, 157] width 24 height 20
click at [226, 160] on input "300" at bounding box center [215, 157] width 24 height 20
type input "0"
type input "42"
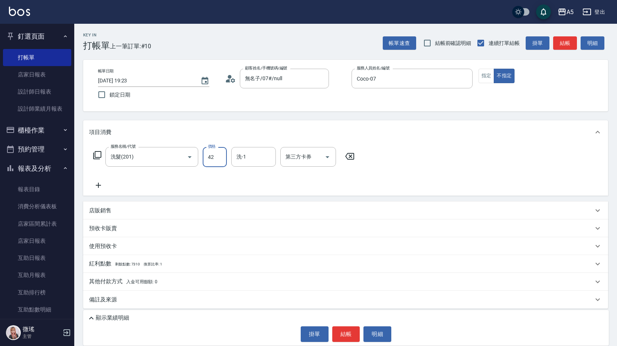
type input "40"
type input "420"
click at [250, 153] on input "洗-1" at bounding box center [253, 156] width 38 height 13
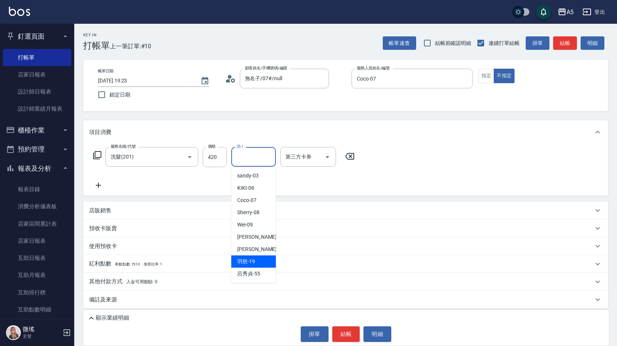
click at [255, 263] on div "羽慈 -19" at bounding box center [253, 261] width 45 height 12
type input "羽慈-19"
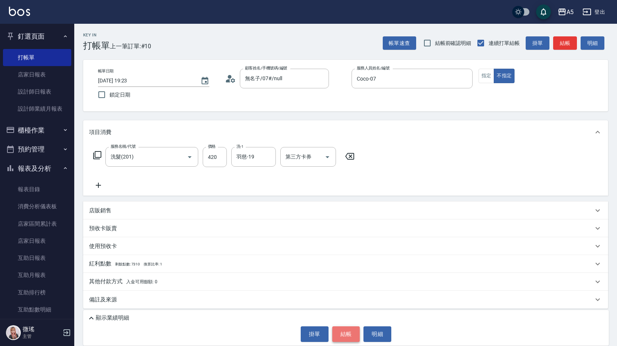
click at [347, 328] on button "結帳" at bounding box center [346, 334] width 28 height 16
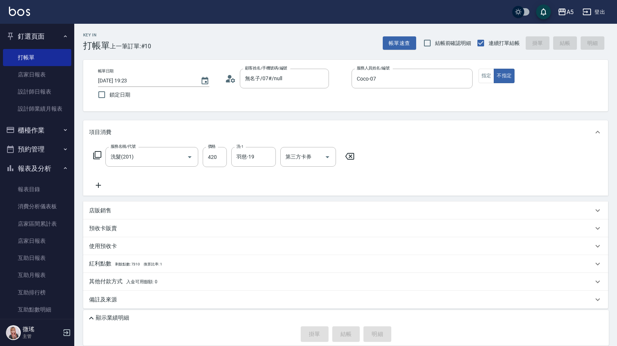
type input "2025/08/19 19:24"
type input "0"
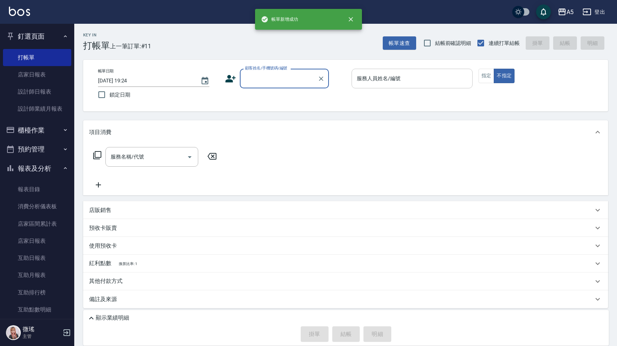
click at [405, 79] on input "服務人員姓名/編號" at bounding box center [412, 78] width 114 height 13
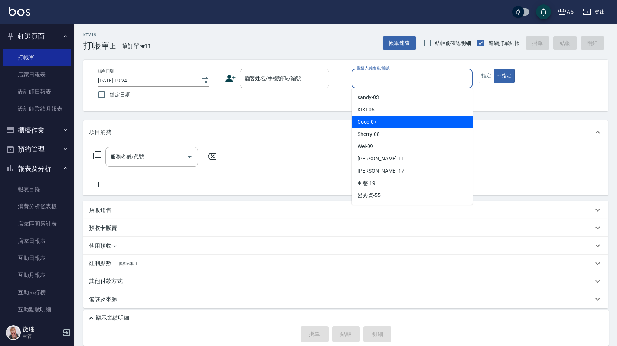
click at [396, 123] on div "Coco -07" at bounding box center [411, 122] width 121 height 12
type input "Coco-07"
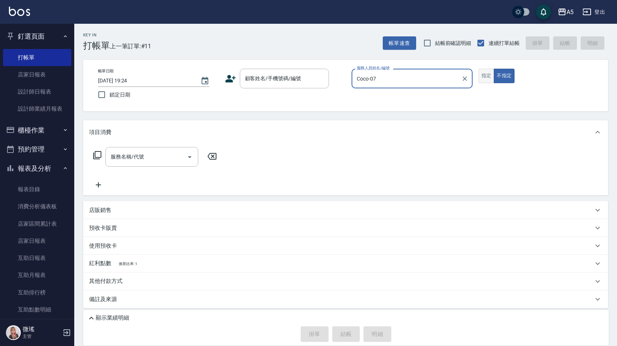
click at [483, 80] on button "指定" at bounding box center [486, 76] width 16 height 14
click at [138, 154] on div "服務名稱/代號 服務名稱/代號" at bounding box center [151, 157] width 93 height 20
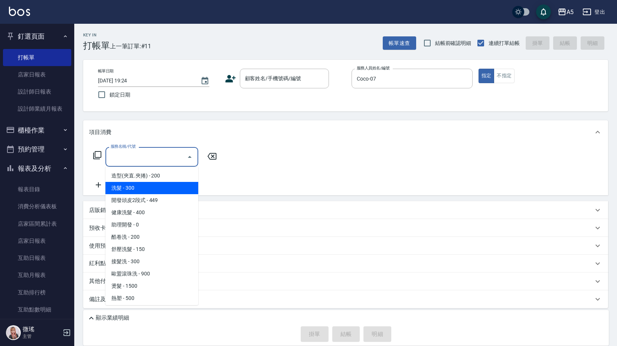
click at [139, 190] on span "洗髮 - 300" at bounding box center [151, 188] width 93 height 12
type input "洗髮(201)"
type input "30"
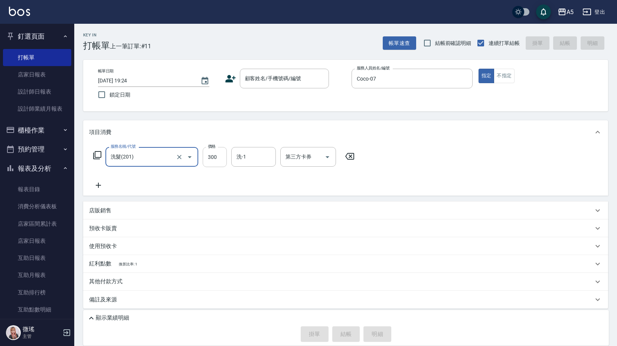
click at [226, 161] on input "300" at bounding box center [215, 157] width 24 height 20
type input "0"
click at [223, 157] on input "0" at bounding box center [215, 157] width 24 height 20
type input "400"
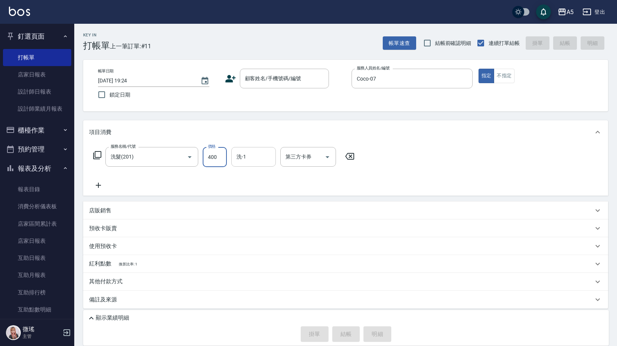
type input "40"
type input "400"
click at [98, 155] on icon at bounding box center [97, 155] width 9 height 9
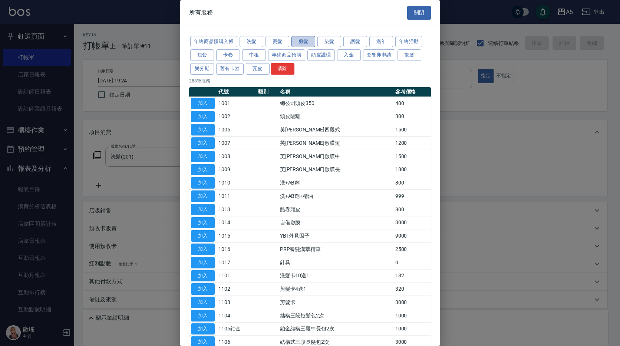
click at [306, 40] on button "剪髮" at bounding box center [304, 42] width 24 height 12
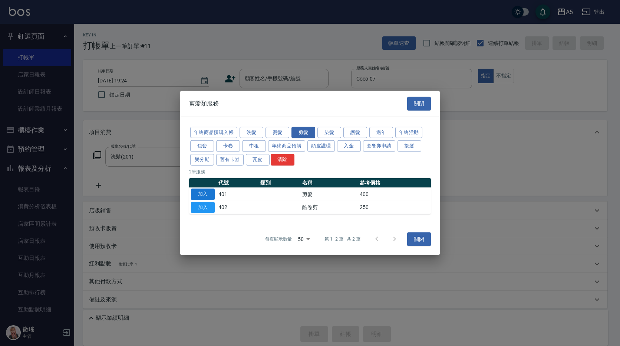
click at [205, 197] on button "加入" at bounding box center [203, 194] width 24 height 12
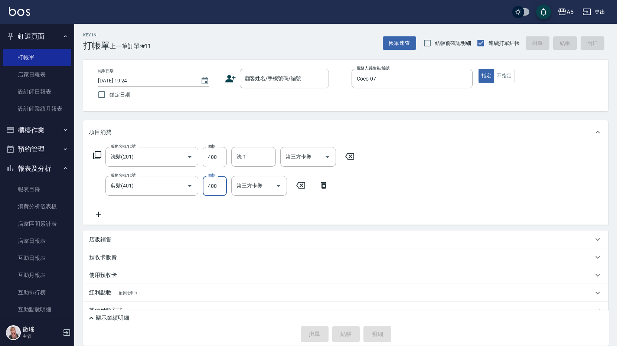
click at [211, 192] on input "400" at bounding box center [215, 186] width 24 height 20
type input "40"
type input "10"
type input "50"
click at [270, 88] on div "顧客姓名/手機號碼/編號" at bounding box center [284, 79] width 89 height 20
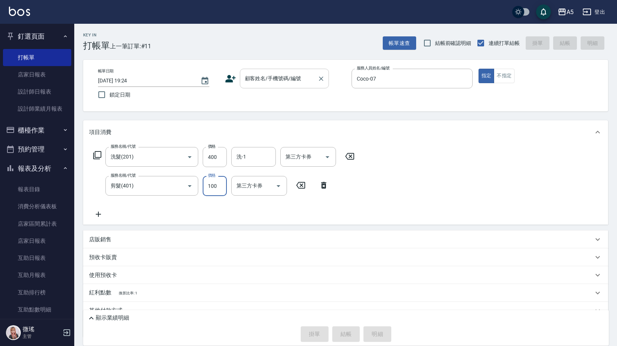
type input "100"
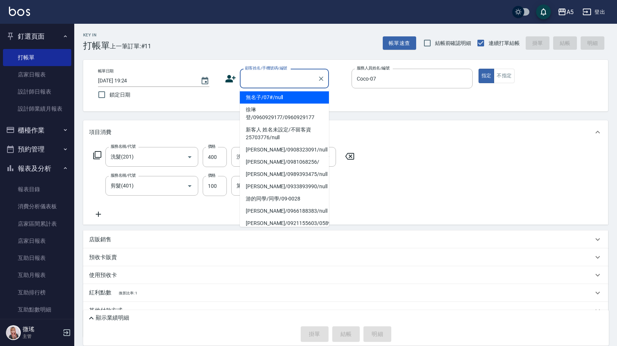
click at [273, 101] on li "無名子/07#/null" at bounding box center [284, 97] width 89 height 12
type input "無名子/07#/null"
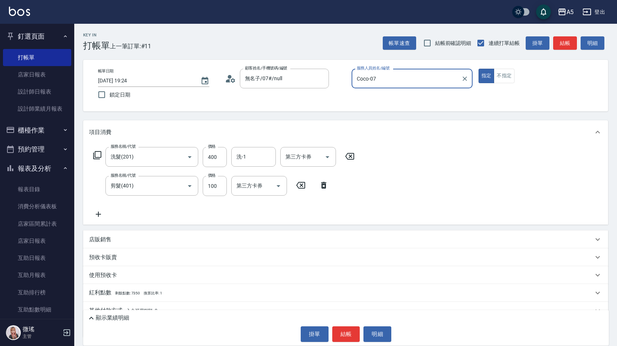
click at [354, 334] on button "結帳" at bounding box center [346, 334] width 28 height 16
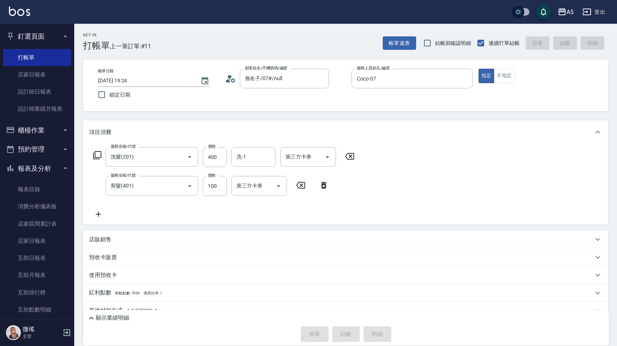
type input "0"
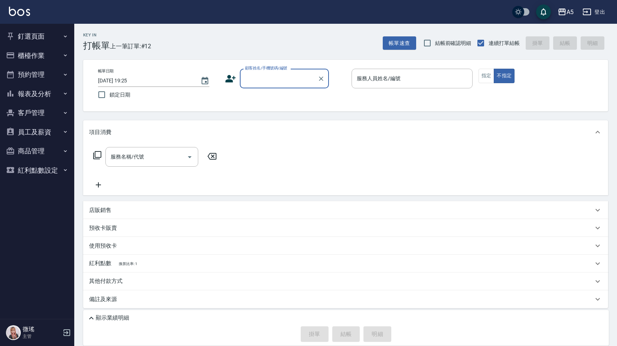
click at [42, 96] on button "報表及分析" at bounding box center [37, 93] width 68 height 19
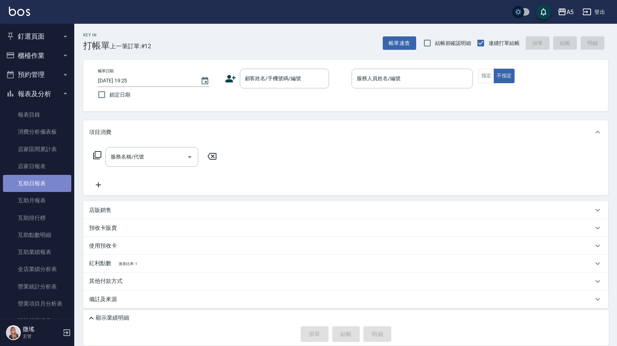
click at [43, 183] on link "互助日報表" at bounding box center [37, 183] width 68 height 17
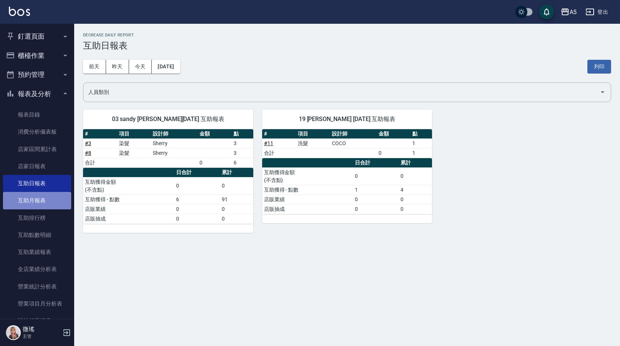
click at [42, 196] on link "互助月報表" at bounding box center [37, 200] width 68 height 17
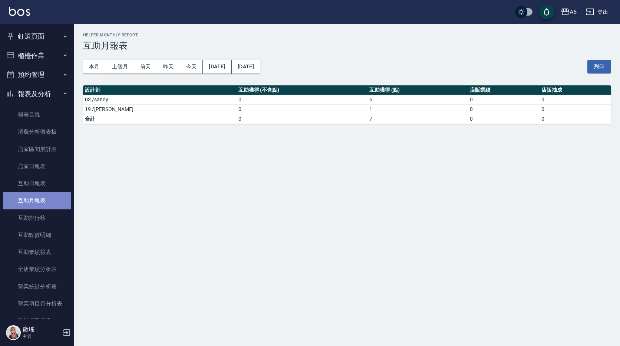
click at [52, 201] on link "互助月報表" at bounding box center [37, 200] width 68 height 17
click at [55, 187] on link "互助日報表" at bounding box center [37, 183] width 68 height 17
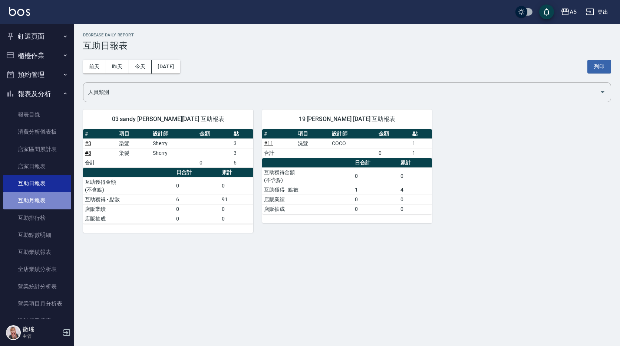
click at [46, 199] on link "互助月報表" at bounding box center [37, 200] width 68 height 17
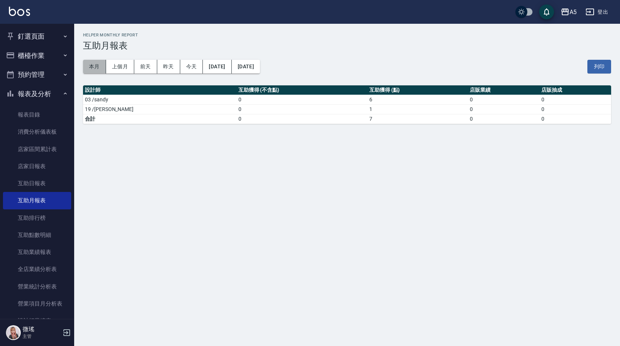
click at [99, 66] on button "本月" at bounding box center [94, 67] width 23 height 14
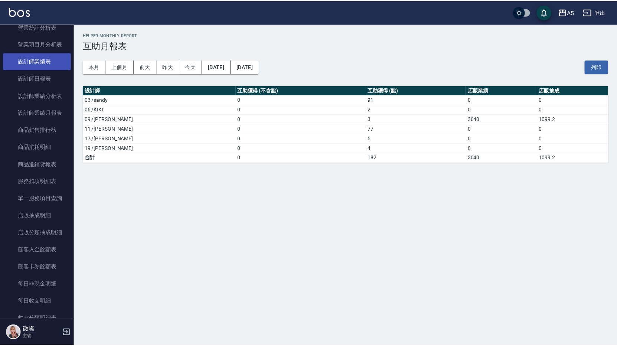
scroll to position [111, 0]
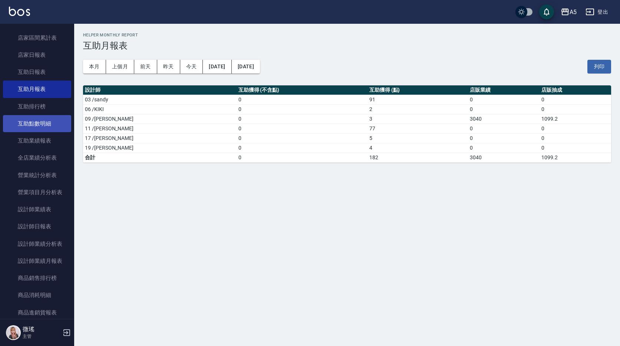
click at [43, 124] on link "互助點數明細" at bounding box center [37, 123] width 68 height 17
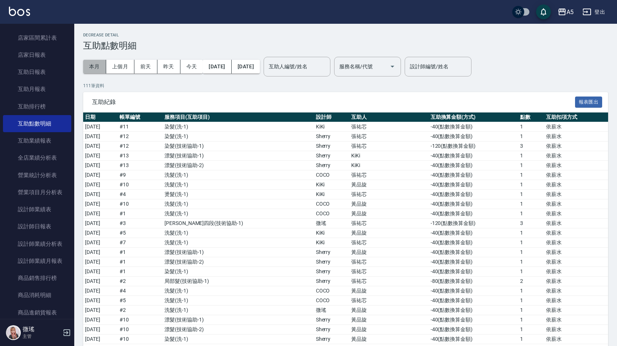
click at [94, 69] on button "本月" at bounding box center [94, 67] width 23 height 14
click at [194, 69] on button "今天" at bounding box center [191, 67] width 23 height 14
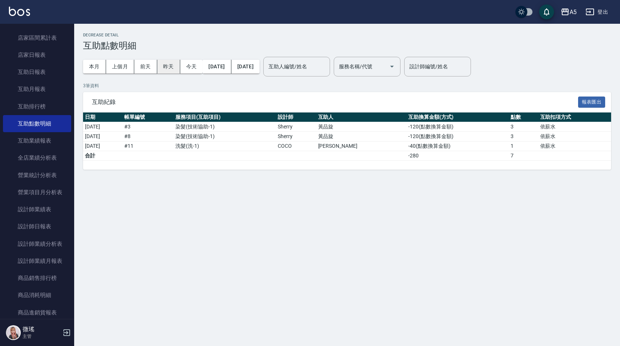
click at [171, 66] on button "昨天" at bounding box center [168, 67] width 23 height 14
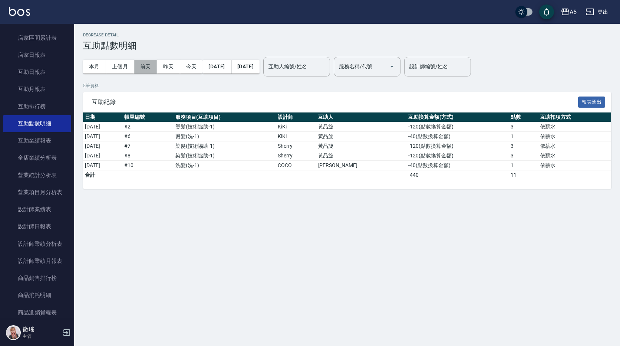
click at [143, 69] on button "前天" at bounding box center [145, 67] width 23 height 14
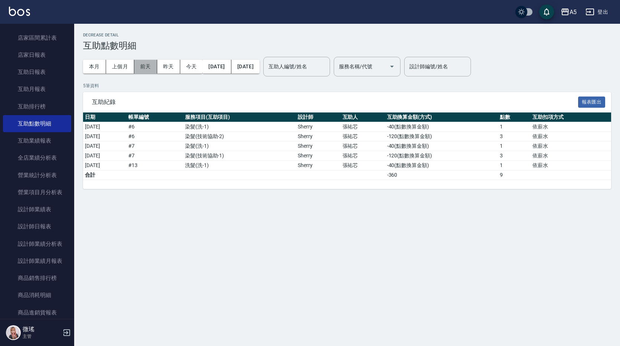
click at [149, 70] on button "前天" at bounding box center [145, 67] width 23 height 14
click at [231, 69] on button "2025/08/17" at bounding box center [217, 67] width 29 height 14
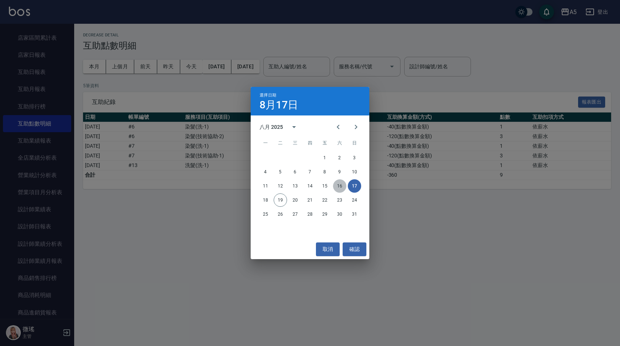
click at [344, 186] on button "16" at bounding box center [339, 185] width 13 height 13
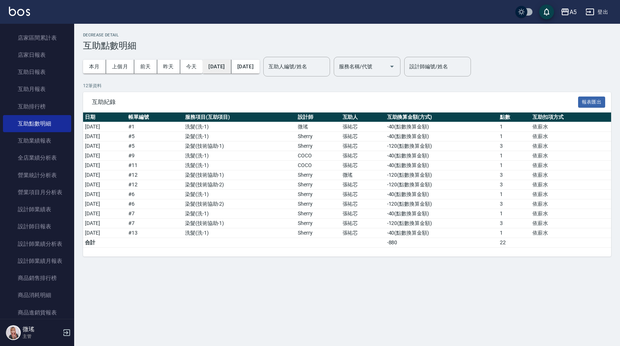
click at [216, 69] on button "2025/08/16" at bounding box center [217, 67] width 29 height 14
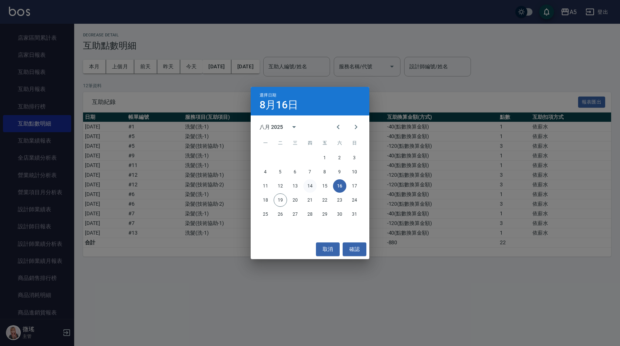
click at [305, 185] on button "14" at bounding box center [309, 185] width 13 height 13
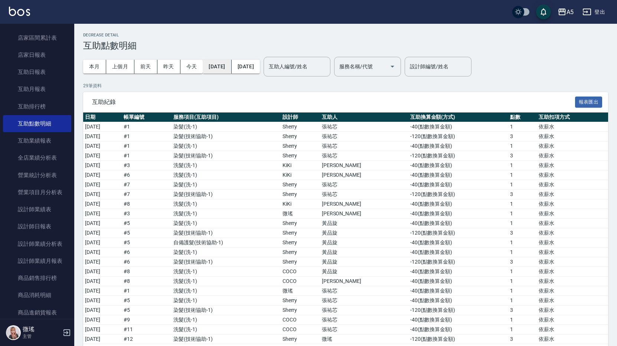
click at [225, 64] on button "2025/08/14" at bounding box center [217, 67] width 29 height 14
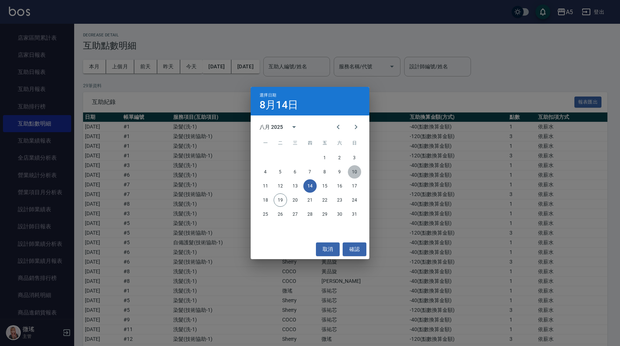
click at [355, 168] on button "10" at bounding box center [354, 171] width 13 height 13
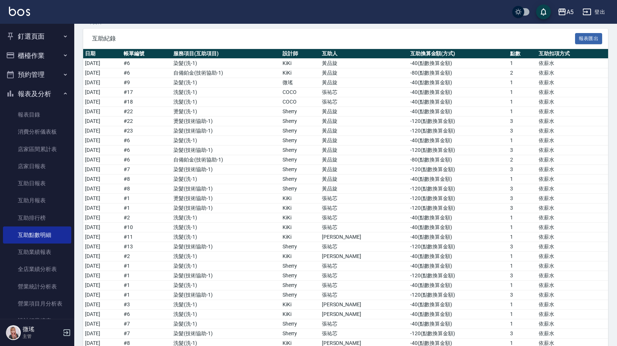
click at [42, 50] on button "櫃檯作業" at bounding box center [37, 55] width 68 height 19
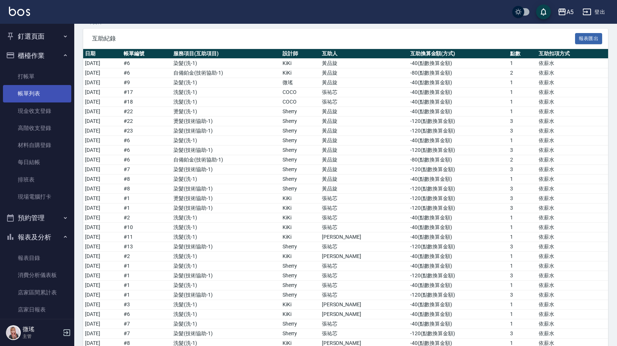
click at [40, 90] on link "帳單列表" at bounding box center [37, 93] width 68 height 17
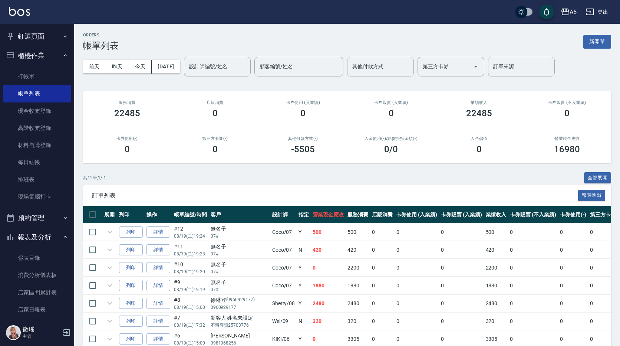
click at [218, 70] on div "設計師編號/姓名 設計師編號/姓名" at bounding box center [217, 67] width 67 height 20
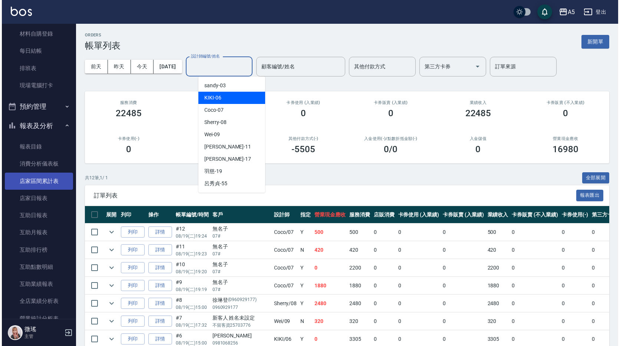
scroll to position [185, 0]
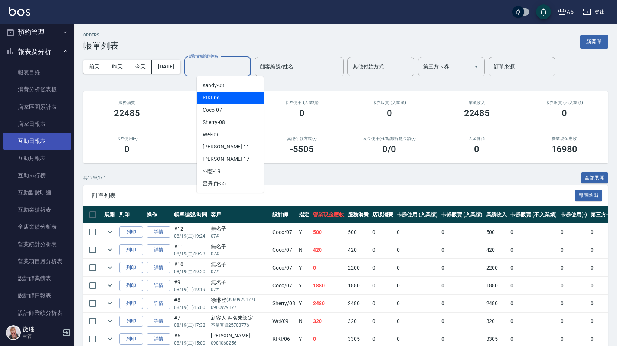
click at [44, 142] on link "互助日報表" at bounding box center [37, 140] width 68 height 17
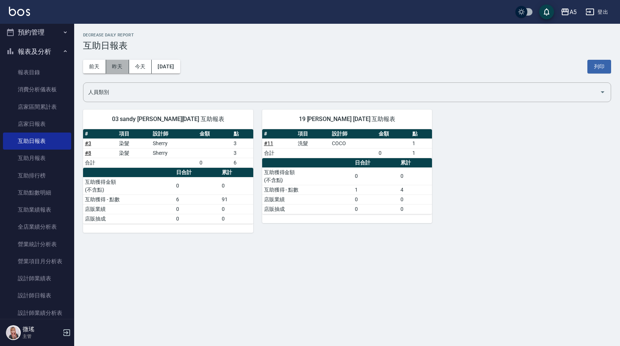
click at [110, 68] on button "昨天" at bounding box center [117, 67] width 23 height 14
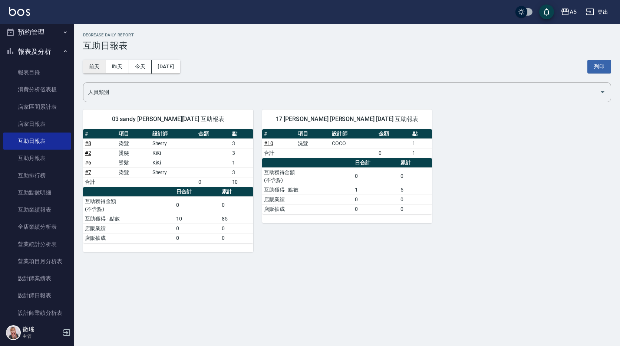
click at [92, 68] on button "前天" at bounding box center [94, 67] width 23 height 14
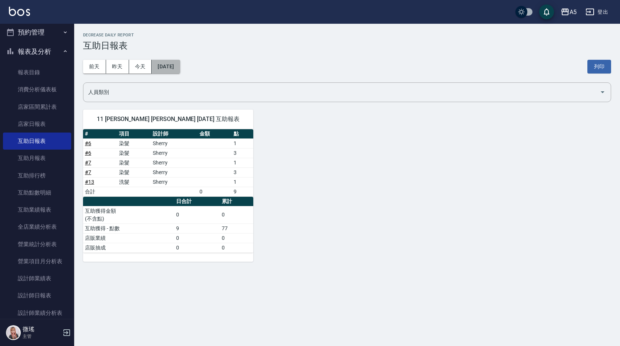
click at [180, 67] on button "2025/08/17" at bounding box center [166, 67] width 28 height 14
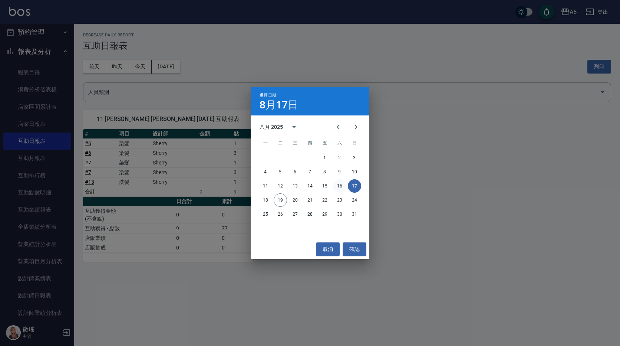
click at [346, 187] on button "16" at bounding box center [339, 185] width 13 height 13
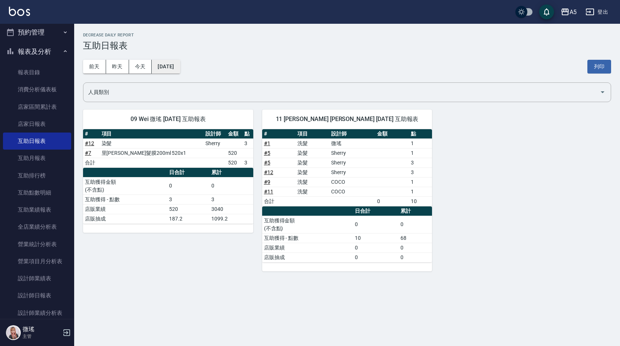
click at [180, 65] on button "2025/08/16" at bounding box center [166, 67] width 28 height 14
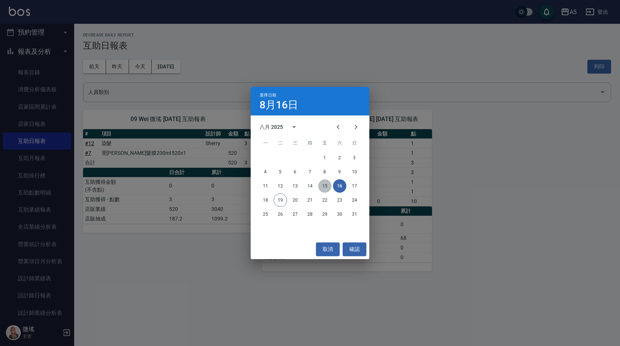
click at [328, 190] on button "15" at bounding box center [324, 185] width 13 height 13
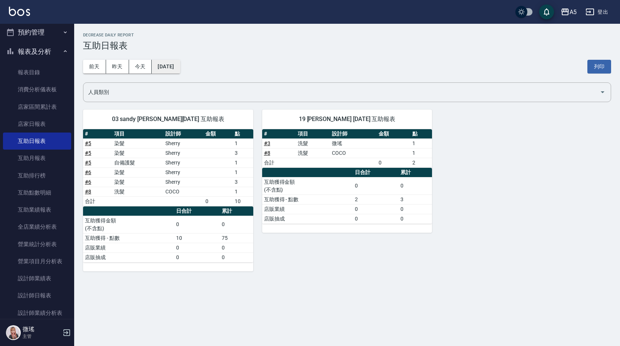
click at [169, 65] on button "[DATE]" at bounding box center [166, 67] width 28 height 14
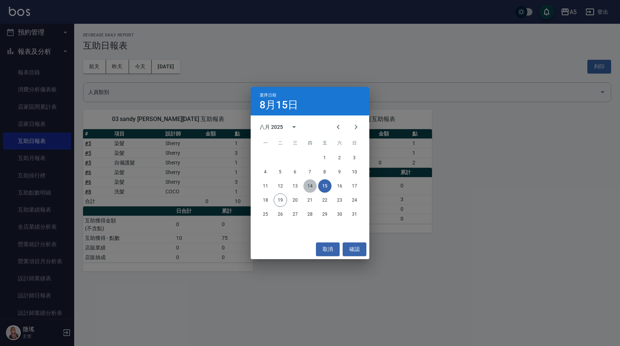
click at [315, 190] on button "14" at bounding box center [309, 185] width 13 height 13
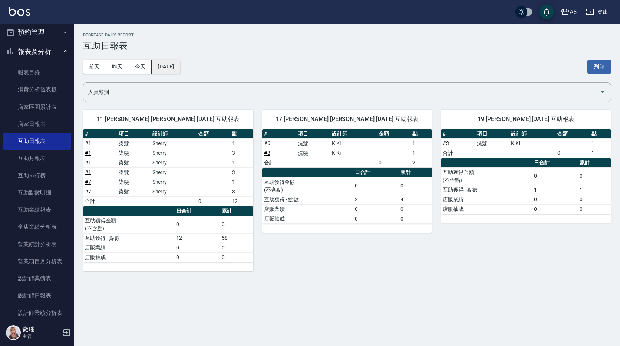
click at [168, 64] on button "[DATE]" at bounding box center [166, 67] width 28 height 14
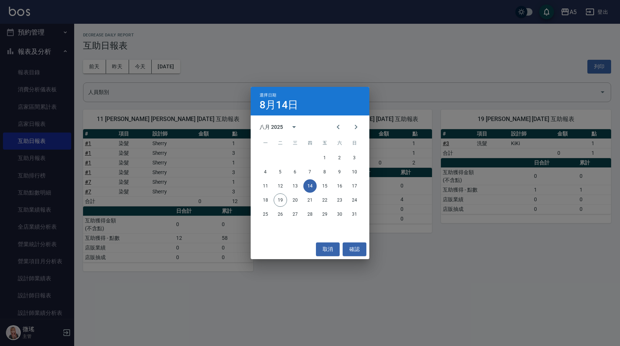
click at [398, 49] on div "選擇日期 8月14日 八月 2025 一 二 三 四 五 六 日 1 2 3 4 5 6 7 8 9 10 11 12 13 14 15 16 17 18 1…" at bounding box center [310, 173] width 620 height 346
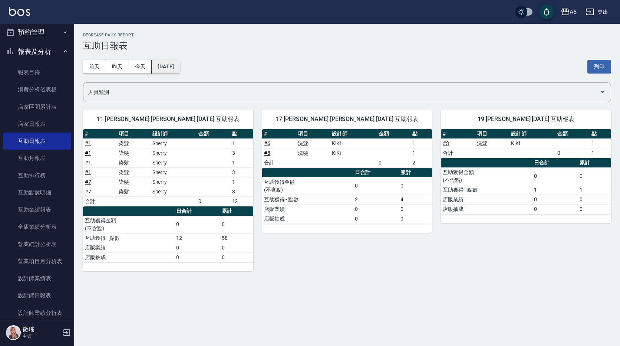
click at [178, 69] on button "[DATE]" at bounding box center [166, 67] width 28 height 14
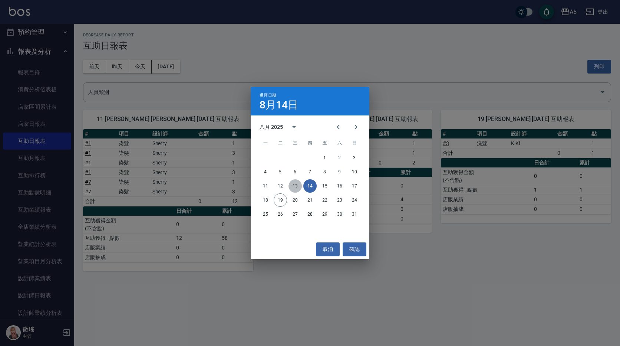
click at [296, 183] on button "13" at bounding box center [295, 185] width 13 height 13
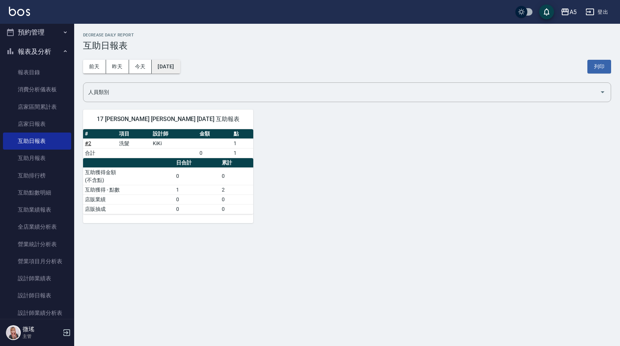
click at [165, 63] on button "[DATE]" at bounding box center [166, 67] width 28 height 14
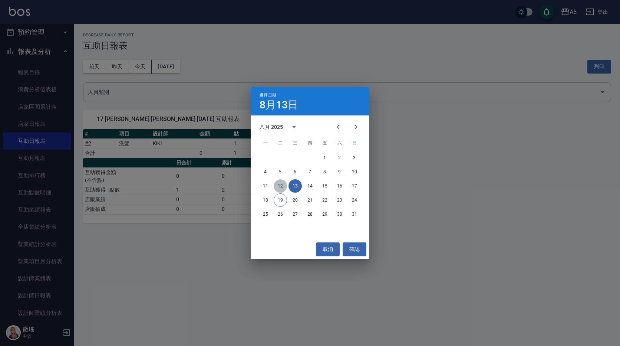
click at [277, 184] on button "12" at bounding box center [280, 185] width 13 height 13
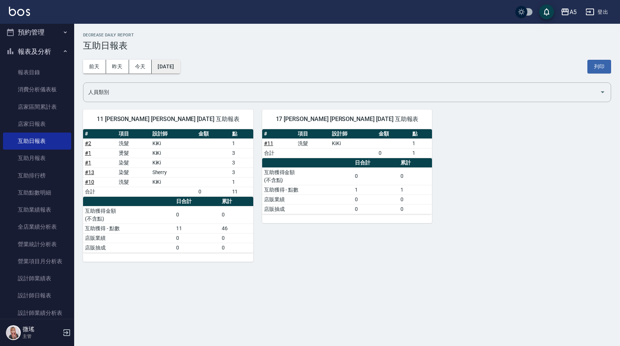
click at [168, 66] on button "[DATE]" at bounding box center [166, 67] width 28 height 14
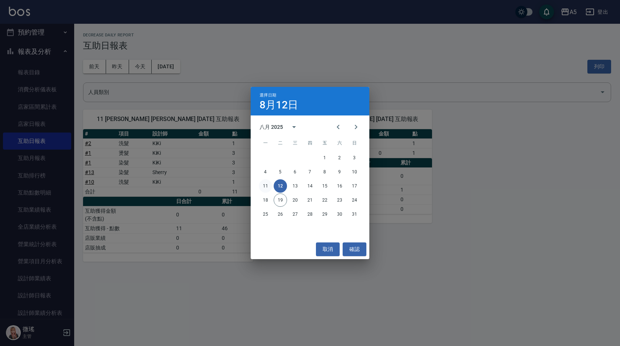
click at [263, 181] on button "11" at bounding box center [265, 185] width 13 height 13
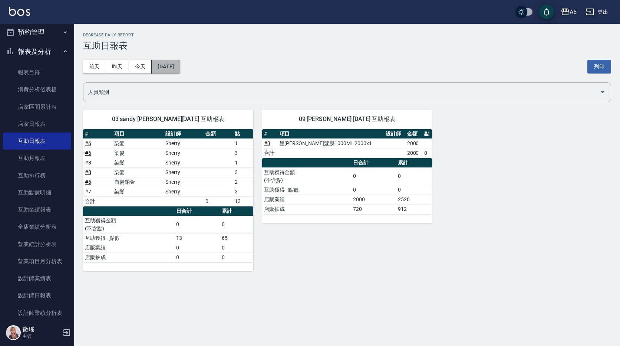
click at [177, 69] on button "[DATE]" at bounding box center [166, 67] width 28 height 14
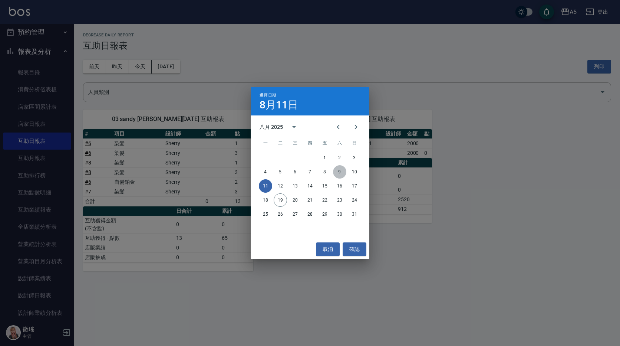
click at [339, 171] on button "9" at bounding box center [339, 171] width 13 height 13
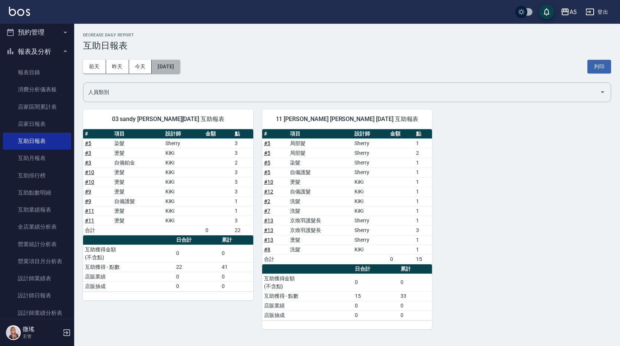
click at [180, 67] on button "[DATE]" at bounding box center [166, 67] width 28 height 14
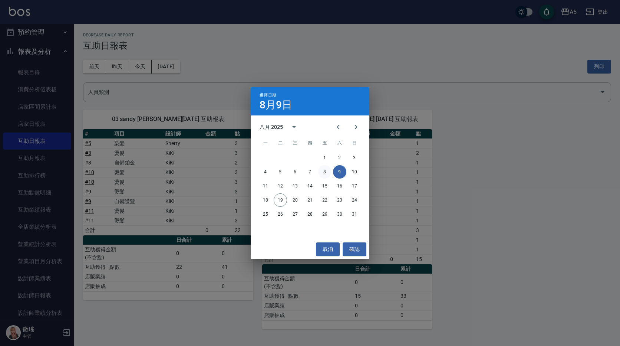
click at [325, 176] on button "8" at bounding box center [324, 171] width 13 height 13
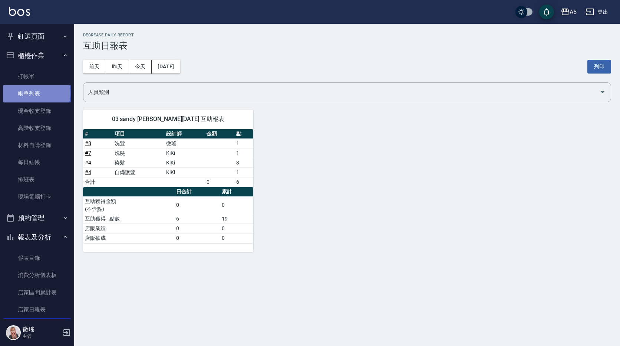
click at [36, 93] on link "帳單列表" at bounding box center [37, 93] width 68 height 17
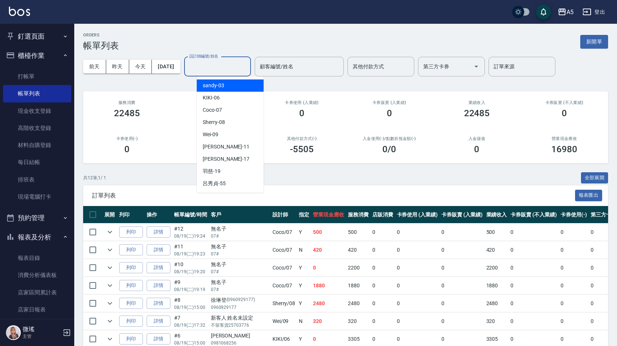
click at [223, 70] on input "設計師編號/姓名" at bounding box center [217, 66] width 60 height 13
click at [228, 107] on div "Coco -07" at bounding box center [230, 110] width 67 height 12
type input "Coco-07"
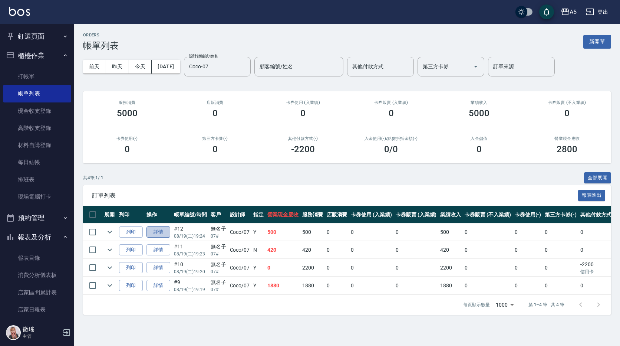
click at [162, 230] on link "詳情" at bounding box center [159, 232] width 24 height 12
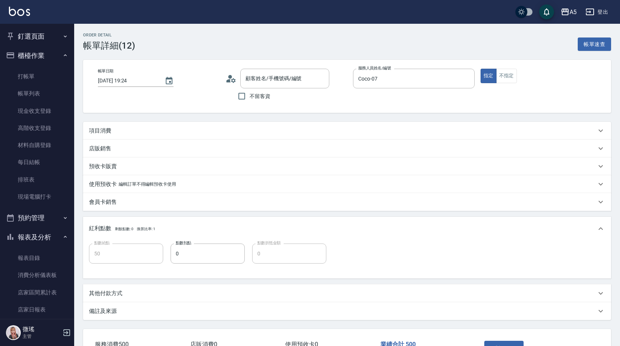
type input "2025/08/19 19:24"
type input "Coco-07"
type input "50"
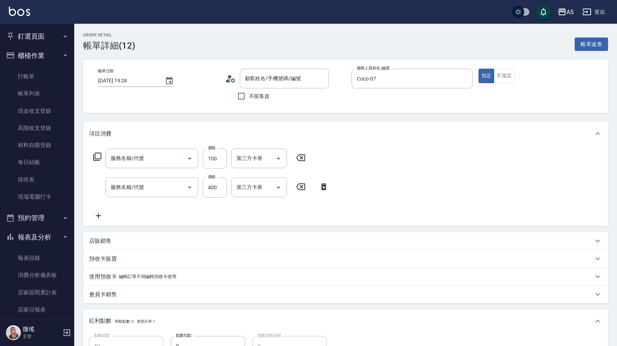
type input "無名子/07#/null"
type input "剪髮(401)"
type input "洗髮(201)"
click at [256, 186] on input "洗-1" at bounding box center [253, 187] width 38 height 13
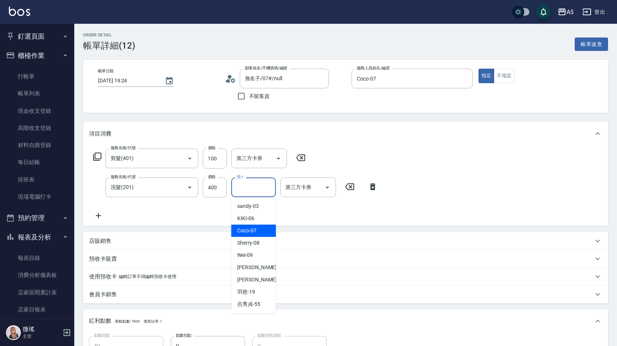
scroll to position [147, 0]
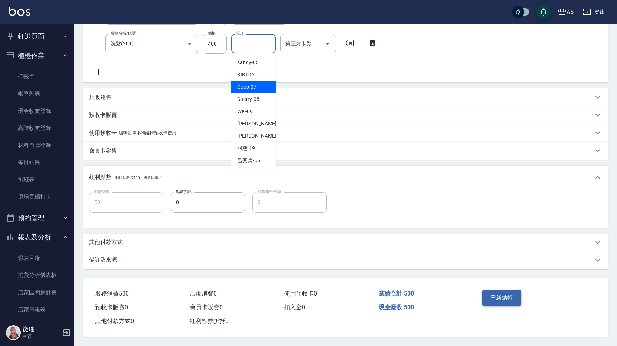
click at [492, 293] on button "重新結帳" at bounding box center [501, 298] width 39 height 16
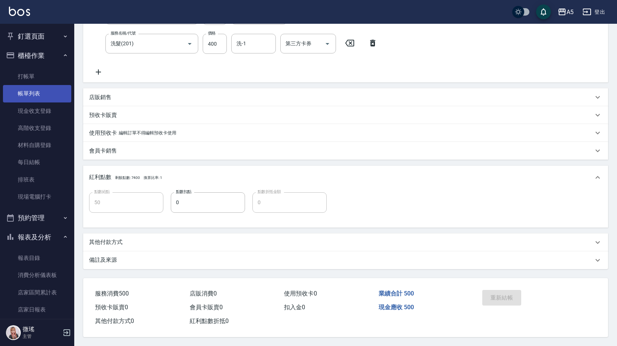
click at [41, 96] on link "帳單列表" at bounding box center [37, 93] width 68 height 17
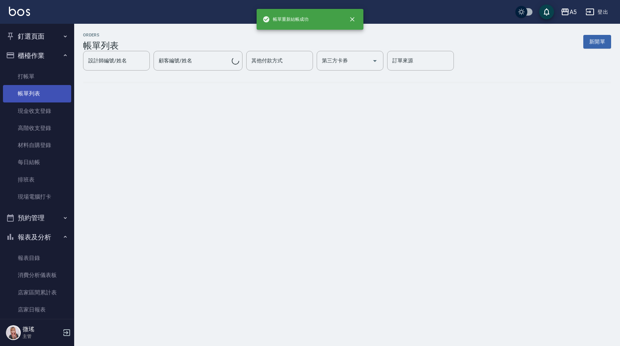
click at [31, 94] on link "帳單列表" at bounding box center [37, 93] width 68 height 17
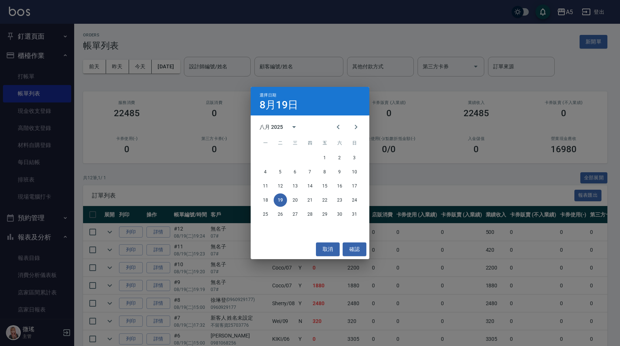
click at [230, 69] on div "選擇日期 8月19日 八月 2025 一 二 三 四 五 六 日 1 2 3 4 5 6 7 8 9 10 11 12 13 14 15 16 17 18 1…" at bounding box center [310, 173] width 620 height 346
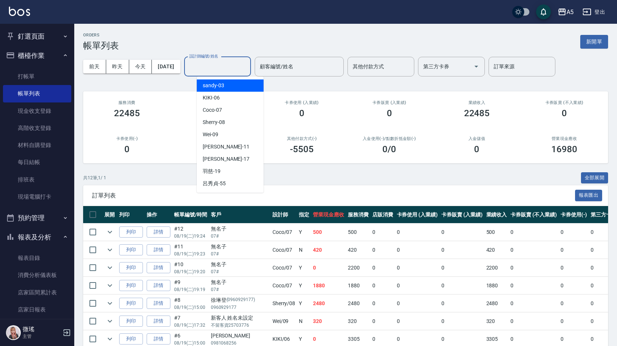
drag, startPoint x: 211, startPoint y: 60, endPoint x: 211, endPoint y: 67, distance: 7.4
click at [211, 61] on div "設計師編號/姓名 設計師編號/姓名" at bounding box center [217, 67] width 67 height 20
click at [221, 110] on span "Coco -07" at bounding box center [212, 110] width 19 height 8
type input "Coco-07"
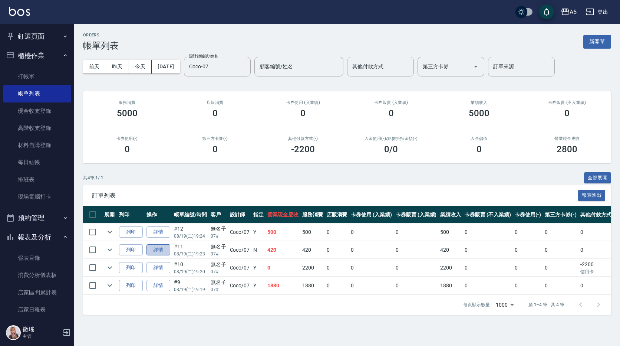
click at [160, 254] on link "詳情" at bounding box center [159, 250] width 24 height 12
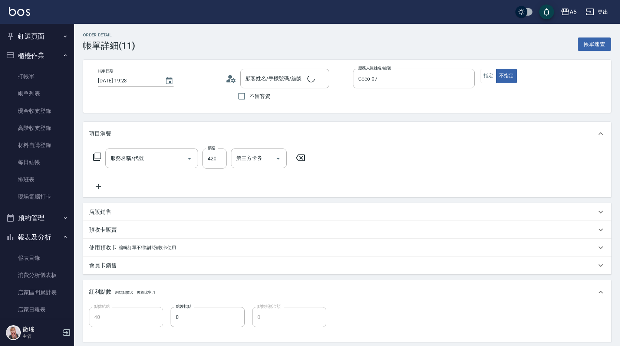
type input "2025/08/19 19:23"
type input "Coco-07"
type input "40"
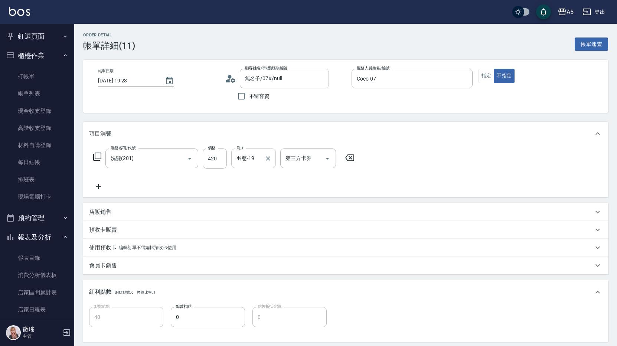
type input "無名子/07#/null"
type input "洗髮(201)"
click at [269, 158] on icon "Clear" at bounding box center [267, 158] width 7 height 7
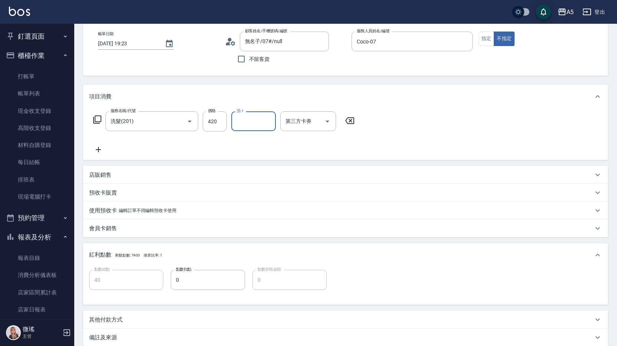
scroll to position [111, 0]
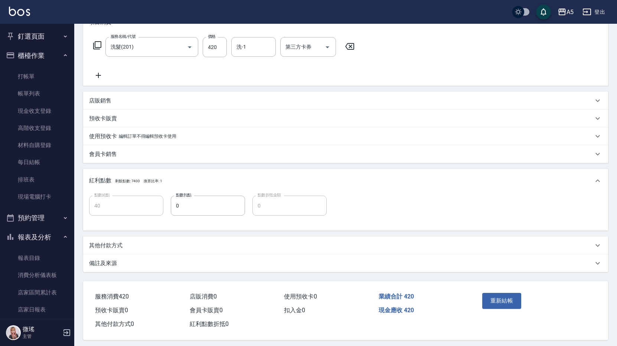
click at [503, 292] on div "重新結帳" at bounding box center [507, 306] width 56 height 32
click at [508, 300] on button "重新結帳" at bounding box center [501, 301] width 39 height 16
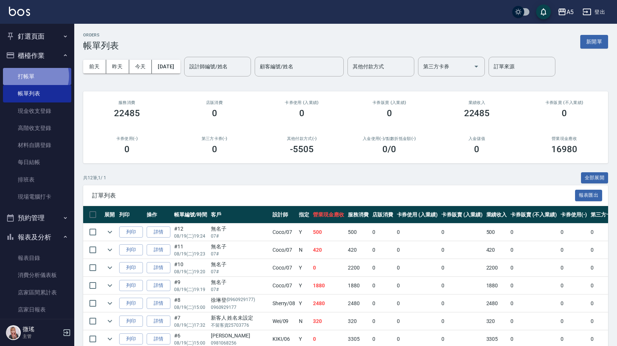
click at [34, 76] on link "打帳單" at bounding box center [37, 76] width 68 height 17
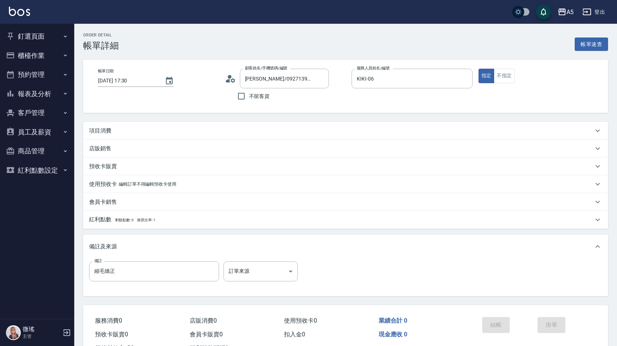
click at [138, 133] on div "項目消費" at bounding box center [341, 131] width 504 height 8
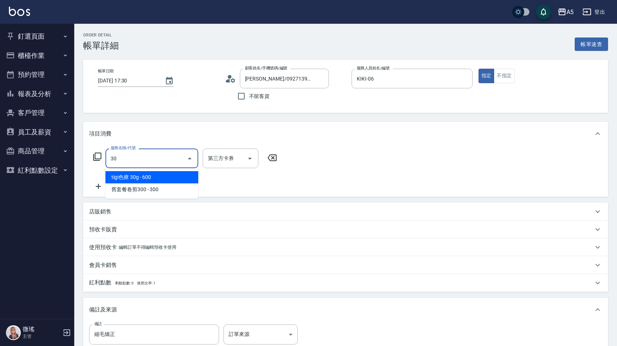
type input "301"
type input "150"
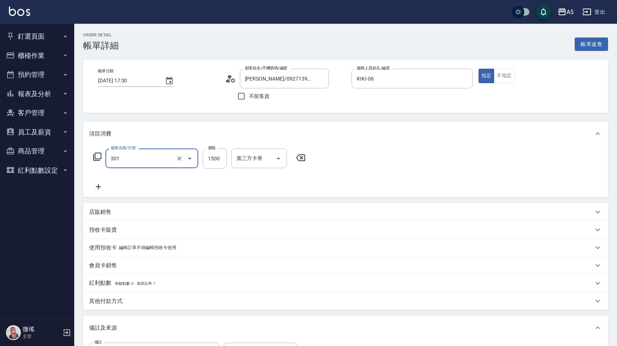
type input "燙髮(301)"
type input "0"
type input "188"
type input "180"
type input "1880"
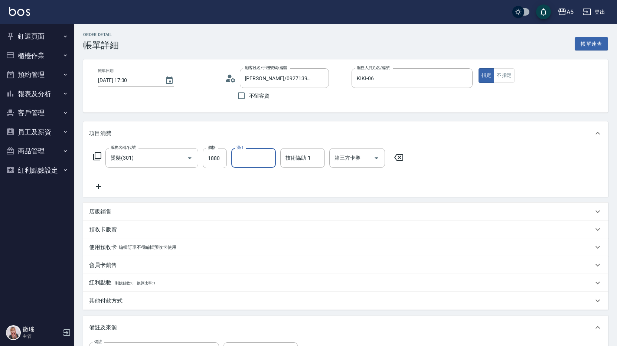
scroll to position [112, 0]
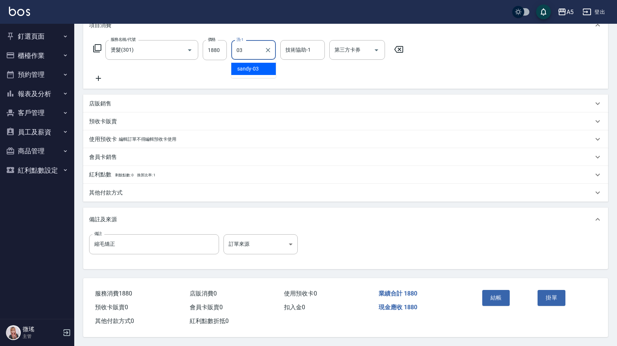
type input "sandy-03"
click at [495, 303] on div "結帳" at bounding box center [507, 303] width 56 height 32
click at [495, 292] on button "結帳" at bounding box center [496, 298] width 28 height 16
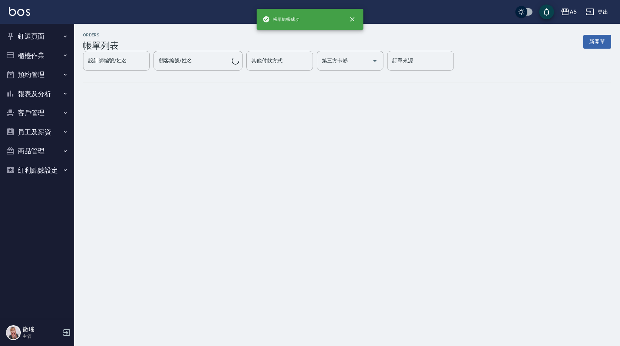
click at [35, 37] on button "釘選頁面" at bounding box center [37, 36] width 68 height 19
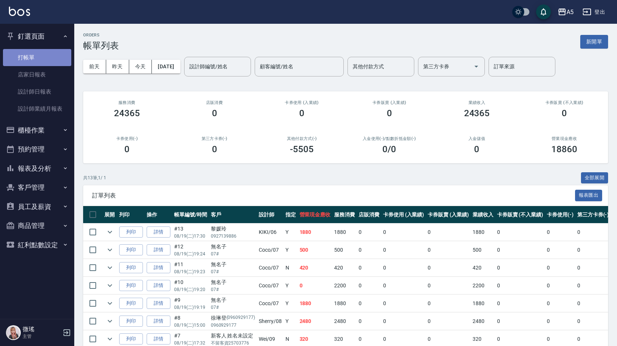
click at [30, 60] on link "打帳單" at bounding box center [37, 57] width 68 height 17
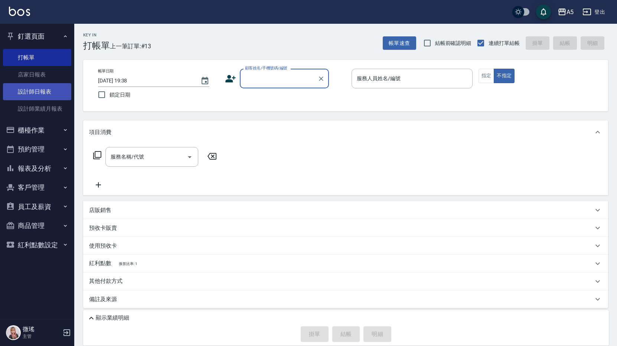
click at [37, 89] on link "設計師日報表" at bounding box center [37, 91] width 68 height 17
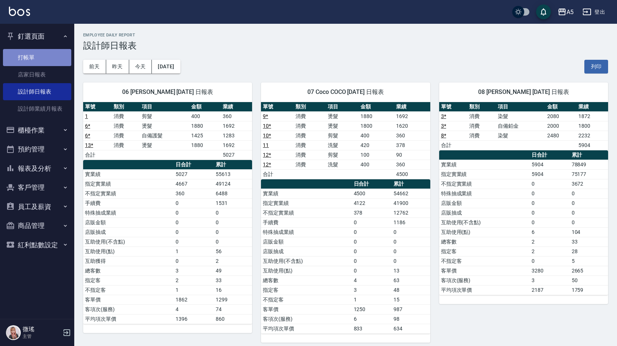
click at [21, 58] on link "打帳單" at bounding box center [37, 57] width 68 height 17
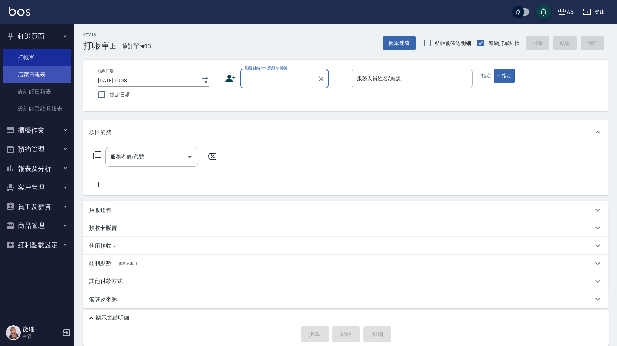
click at [39, 71] on link "店家日報表" at bounding box center [37, 74] width 68 height 17
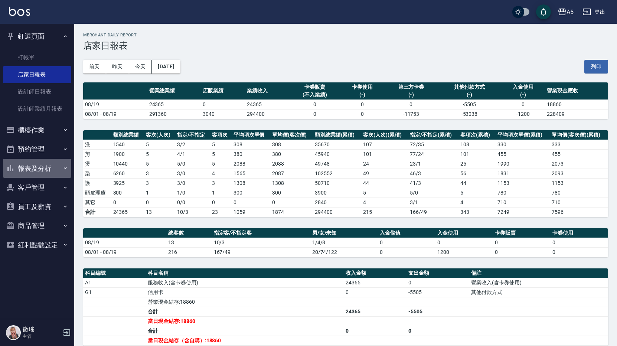
click at [42, 170] on button "報表及分析" at bounding box center [37, 168] width 68 height 19
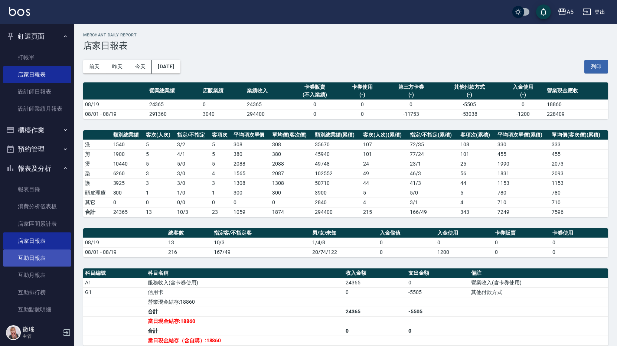
click at [29, 259] on link "互助日報表" at bounding box center [37, 257] width 68 height 17
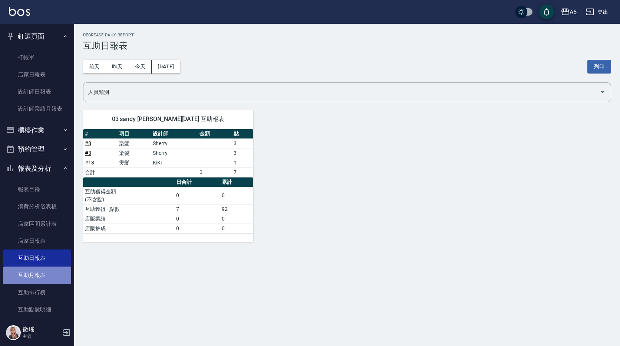
click at [38, 280] on link "互助月報表" at bounding box center [37, 274] width 68 height 17
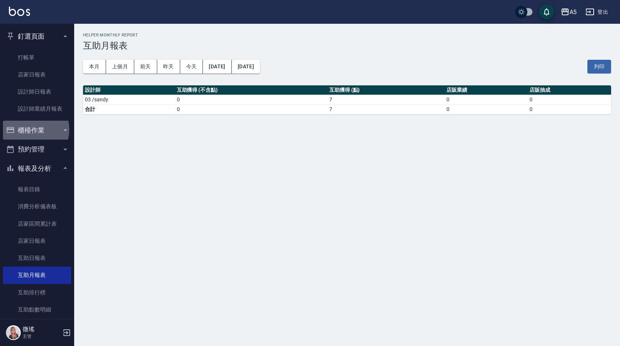
click at [31, 129] on button "櫃檯作業" at bounding box center [37, 130] width 68 height 19
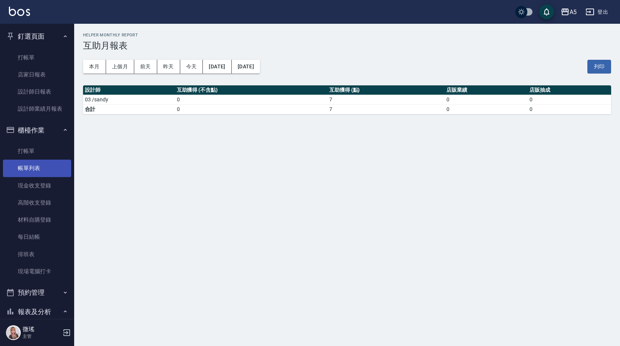
click at [36, 168] on link "帳單列表" at bounding box center [37, 168] width 68 height 17
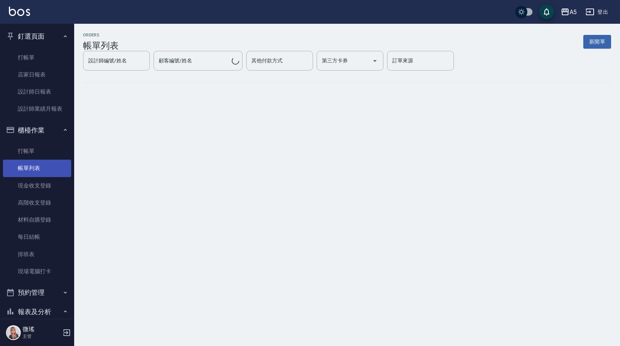
click at [35, 168] on link "帳單列表" at bounding box center [37, 168] width 68 height 17
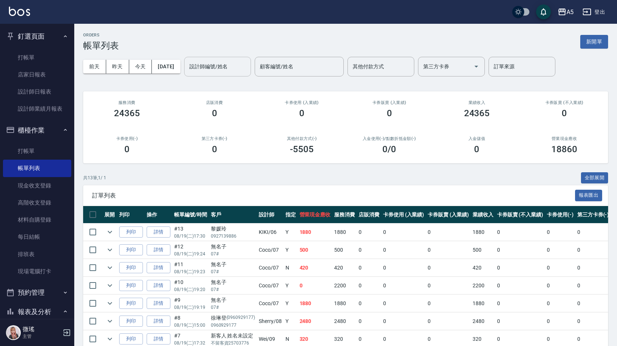
click at [243, 72] on input "設計師編號/姓名" at bounding box center [217, 66] width 60 height 13
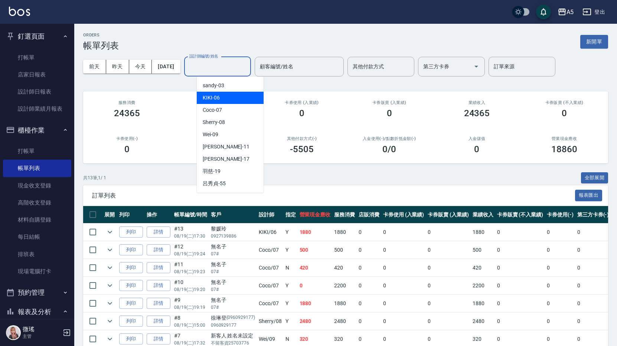
click at [228, 100] on div "KIKI -06" at bounding box center [230, 98] width 67 height 12
type input "KIKI-06"
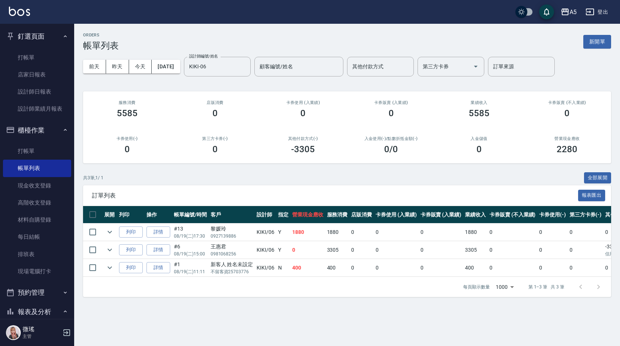
drag, startPoint x: 456, startPoint y: 285, endPoint x: 305, endPoint y: 313, distance: 153.2
click at [309, 306] on div "ORDERS 帳單列表 新開單 [DATE] [DATE] [DATE] [DATE] 設計師編號/姓名 [PERSON_NAME]-06 設計師編號/姓名 …" at bounding box center [347, 165] width 546 height 282
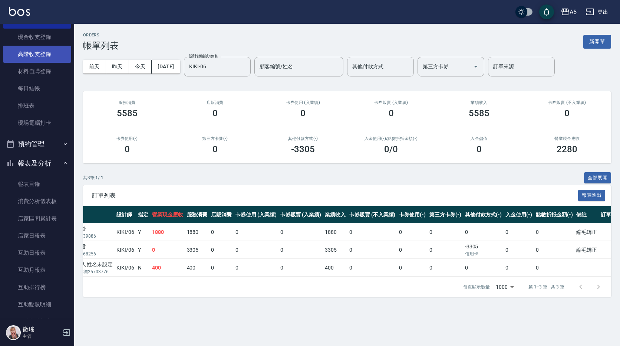
scroll to position [185, 0]
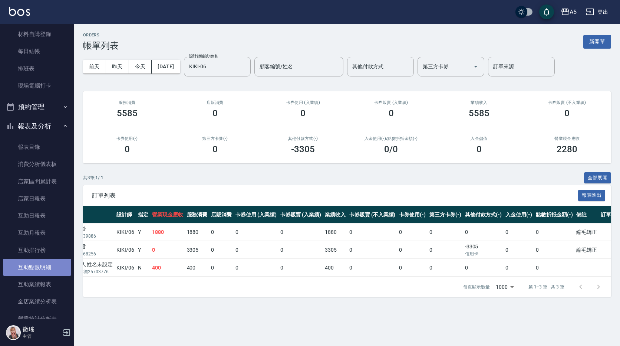
click at [39, 270] on link "互助點數明細" at bounding box center [37, 267] width 68 height 17
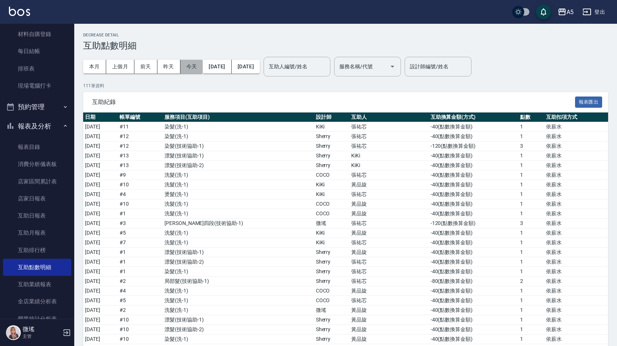
click at [193, 65] on button "今天" at bounding box center [191, 67] width 23 height 14
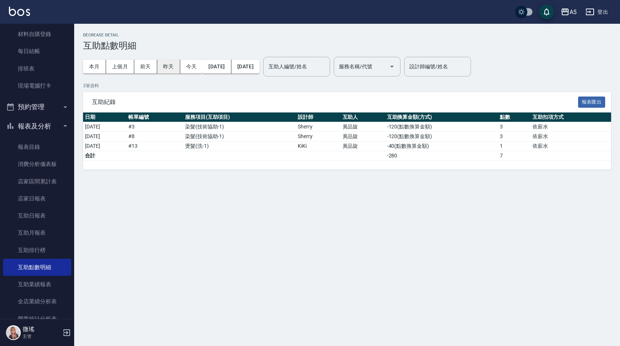
click at [174, 62] on button "昨天" at bounding box center [168, 67] width 23 height 14
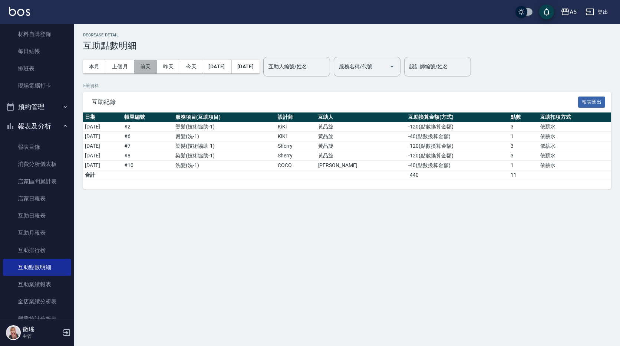
click at [150, 70] on button "前天" at bounding box center [145, 67] width 23 height 14
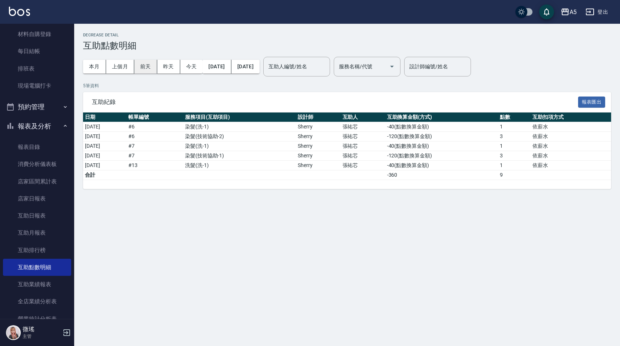
click at [150, 70] on button "前天" at bounding box center [145, 67] width 23 height 14
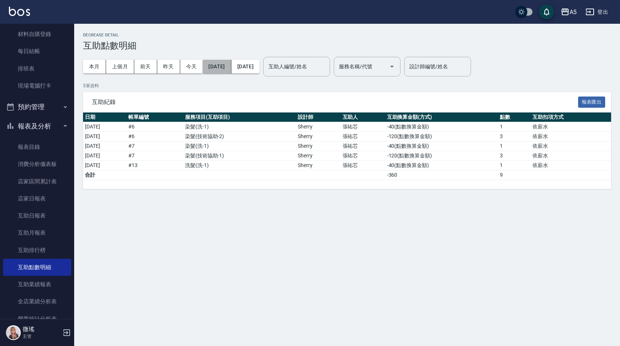
click at [231, 72] on button "[DATE]" at bounding box center [217, 67] width 29 height 14
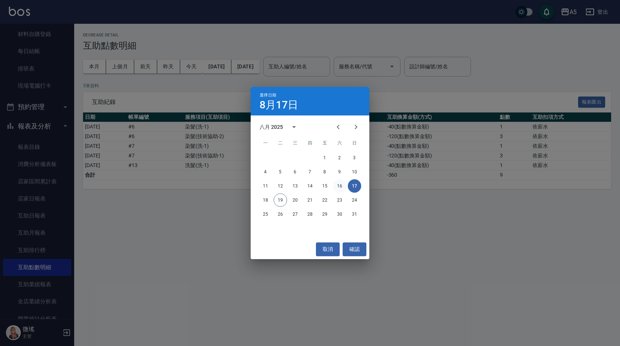
click at [341, 185] on button "16" at bounding box center [339, 185] width 13 height 13
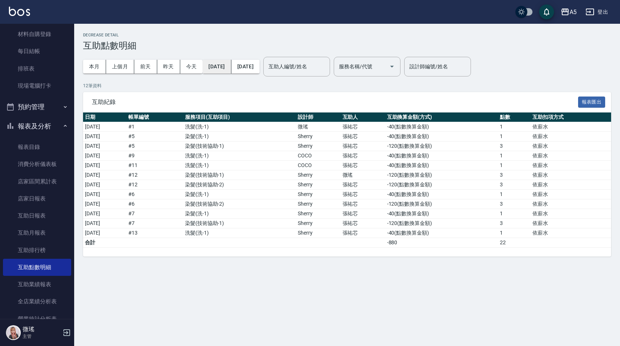
click at [227, 68] on button "[DATE]" at bounding box center [217, 67] width 29 height 14
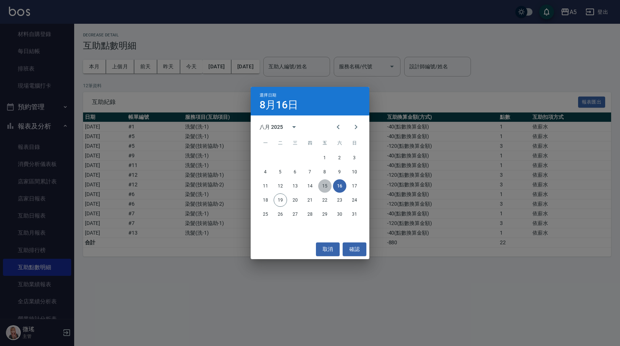
click at [323, 186] on button "15" at bounding box center [324, 185] width 13 height 13
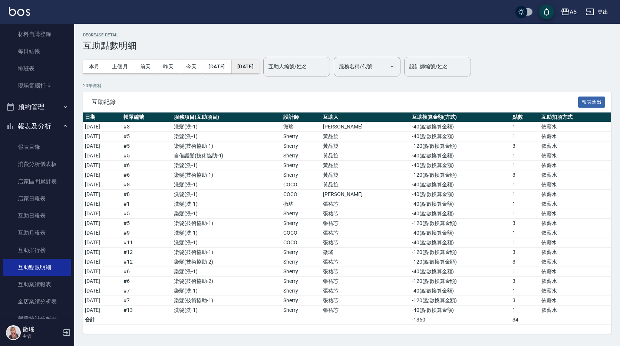
click at [260, 70] on button "[DATE]" at bounding box center [245, 67] width 28 height 14
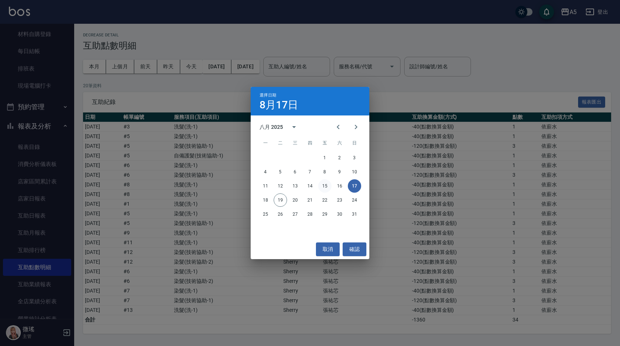
click at [330, 185] on button "15" at bounding box center [324, 185] width 13 height 13
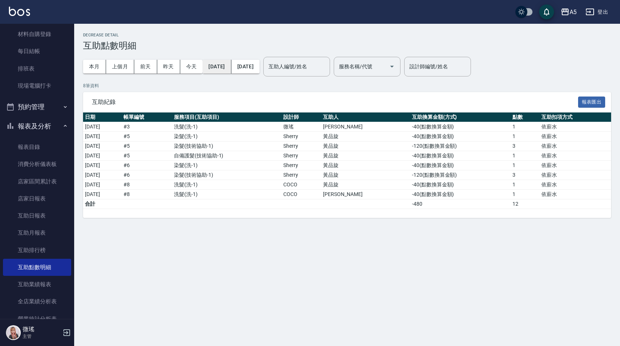
click at [226, 65] on button "[DATE]" at bounding box center [217, 67] width 29 height 14
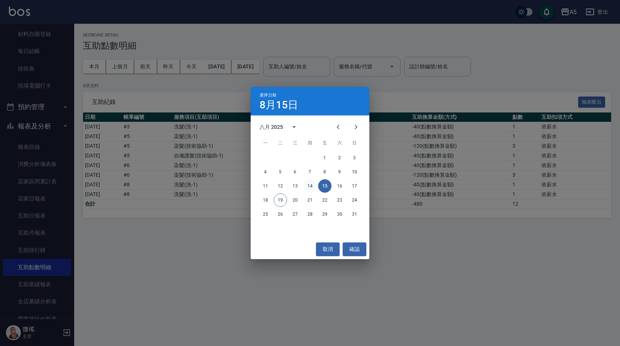
click at [309, 187] on button "14" at bounding box center [309, 185] width 13 height 13
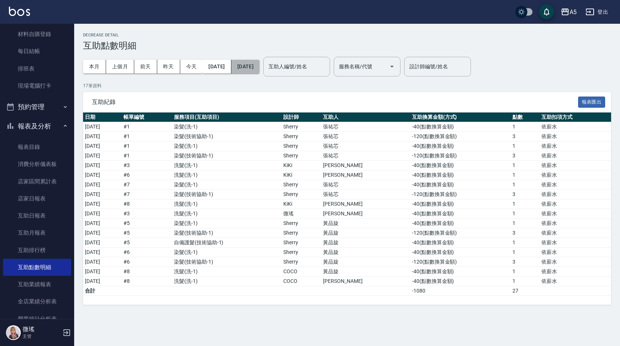
click at [260, 65] on button "[DATE]" at bounding box center [245, 67] width 28 height 14
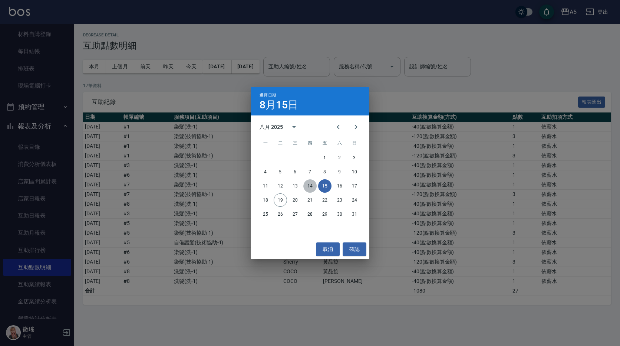
click at [308, 187] on button "14" at bounding box center [309, 185] width 13 height 13
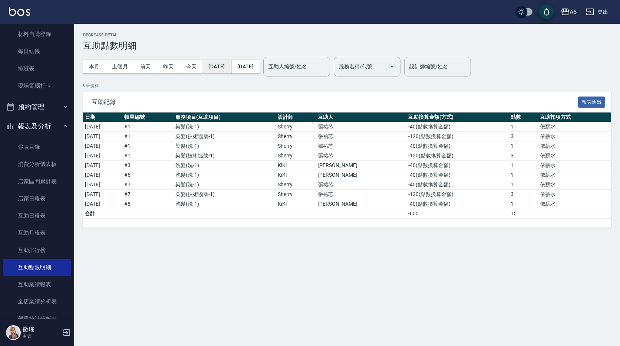
click at [223, 68] on button "[DATE]" at bounding box center [217, 67] width 29 height 14
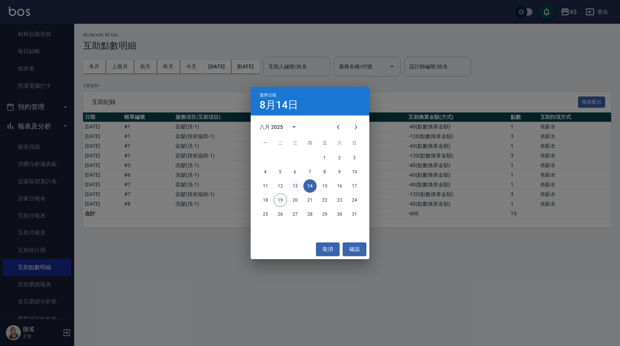
drag, startPoint x: 294, startPoint y: 187, endPoint x: 319, endPoint y: 192, distance: 26.0
click at [295, 186] on button "13" at bounding box center [295, 185] width 13 height 13
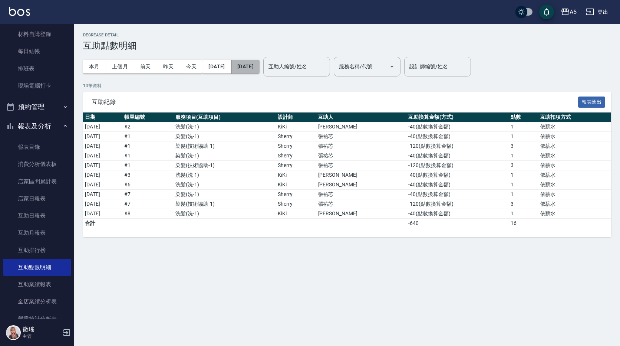
click at [260, 65] on button "[DATE]" at bounding box center [245, 67] width 28 height 14
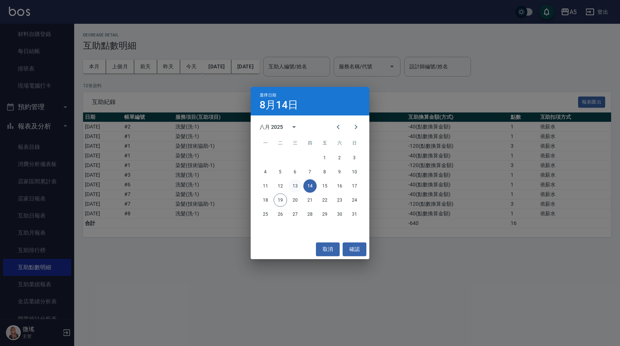
click at [297, 188] on button "13" at bounding box center [295, 185] width 13 height 13
